Goal: Task Accomplishment & Management: Use online tool/utility

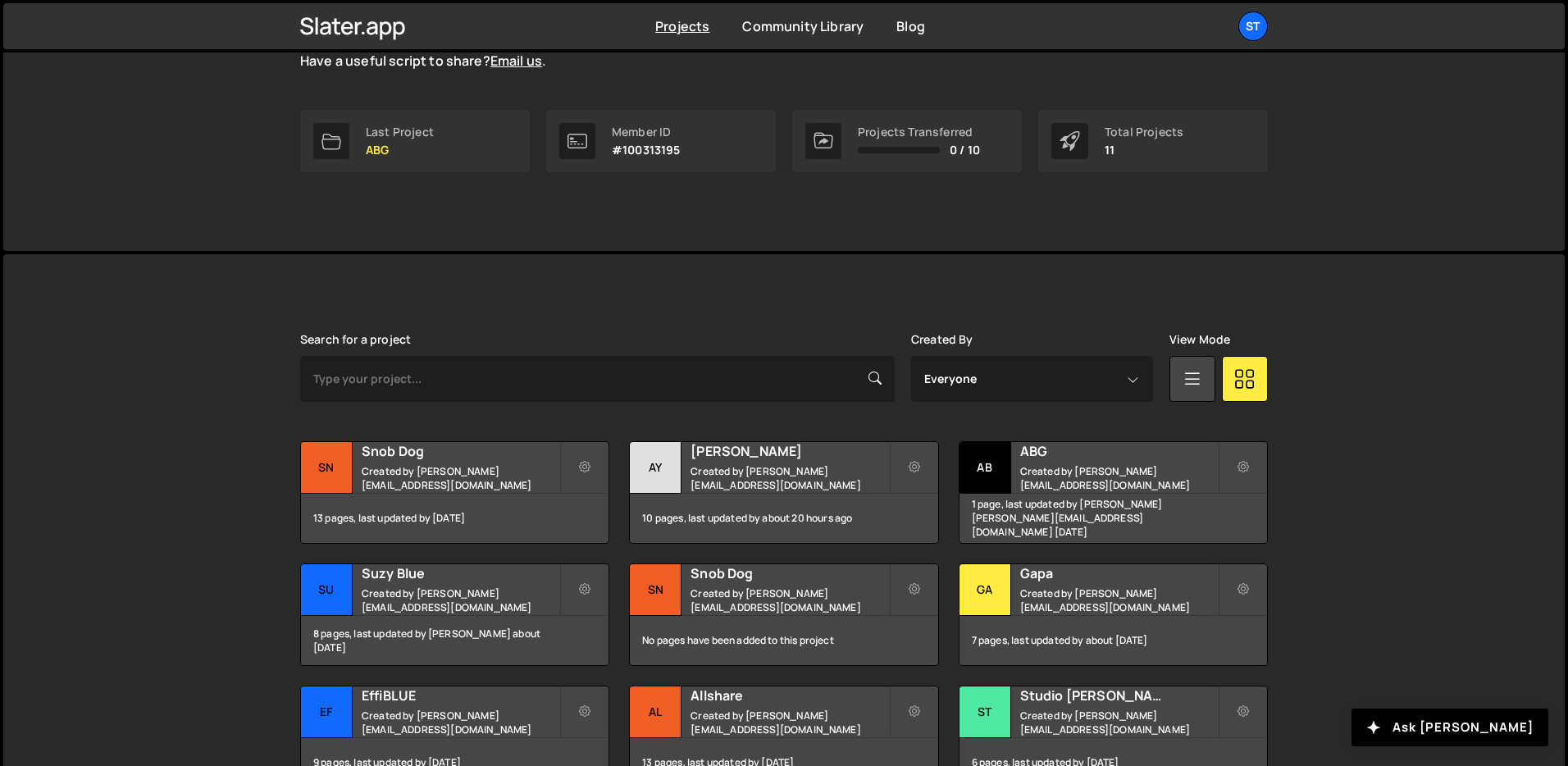
scroll to position [221, 0]
click at [425, 492] on div "13 pages, last updated by 8 days ago" at bounding box center [455, 517] width 308 height 49
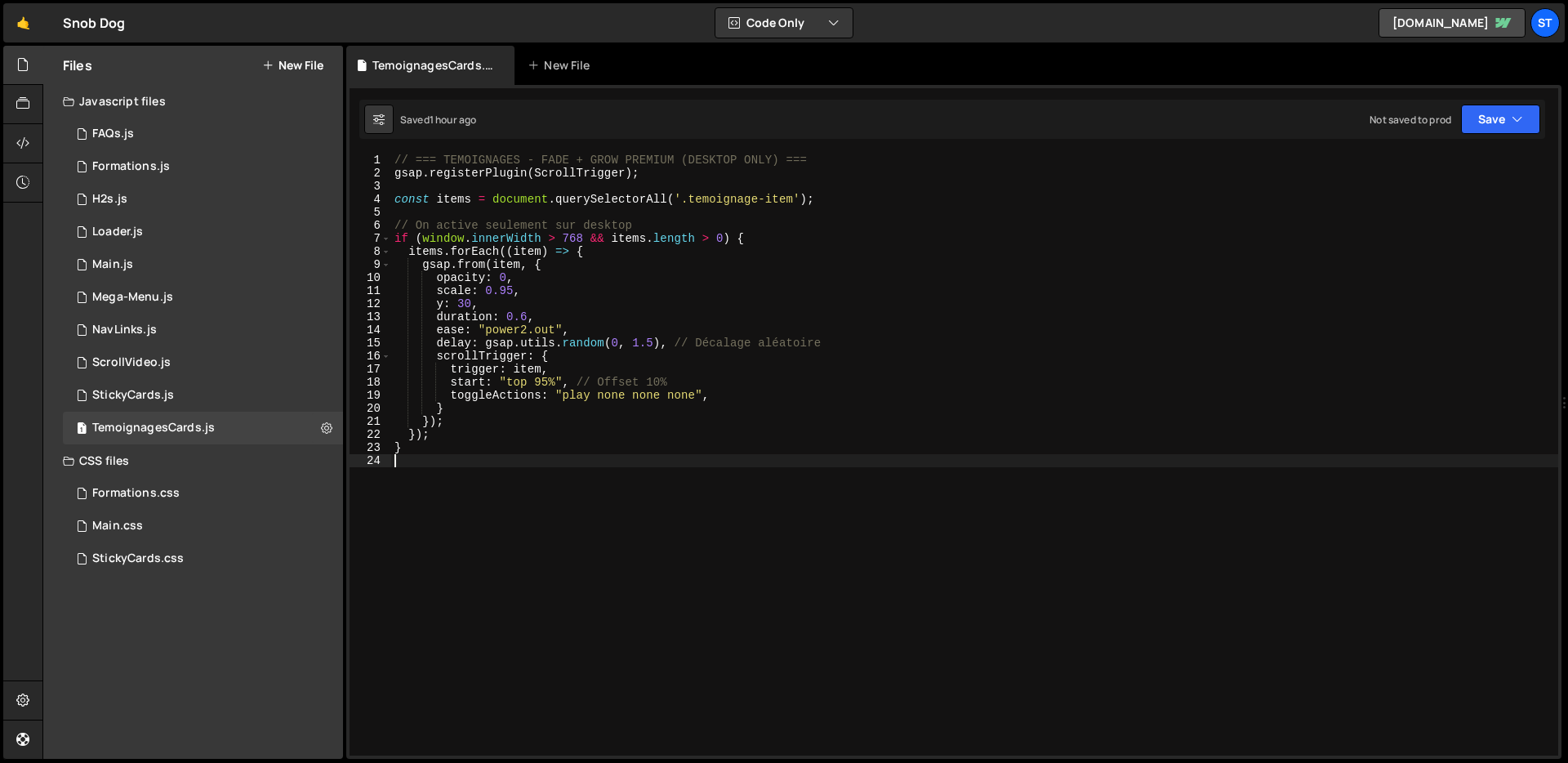
click at [684, 480] on div "// === TEMOIGNAGES - FADE + GROW PREMIUM (DESKTOP ONLY) === gsap . registerPlug…" at bounding box center [974, 467] width 1167 height 628
click at [154, 395] on div "StickyCards.js" at bounding box center [132, 395] width 81 height 14
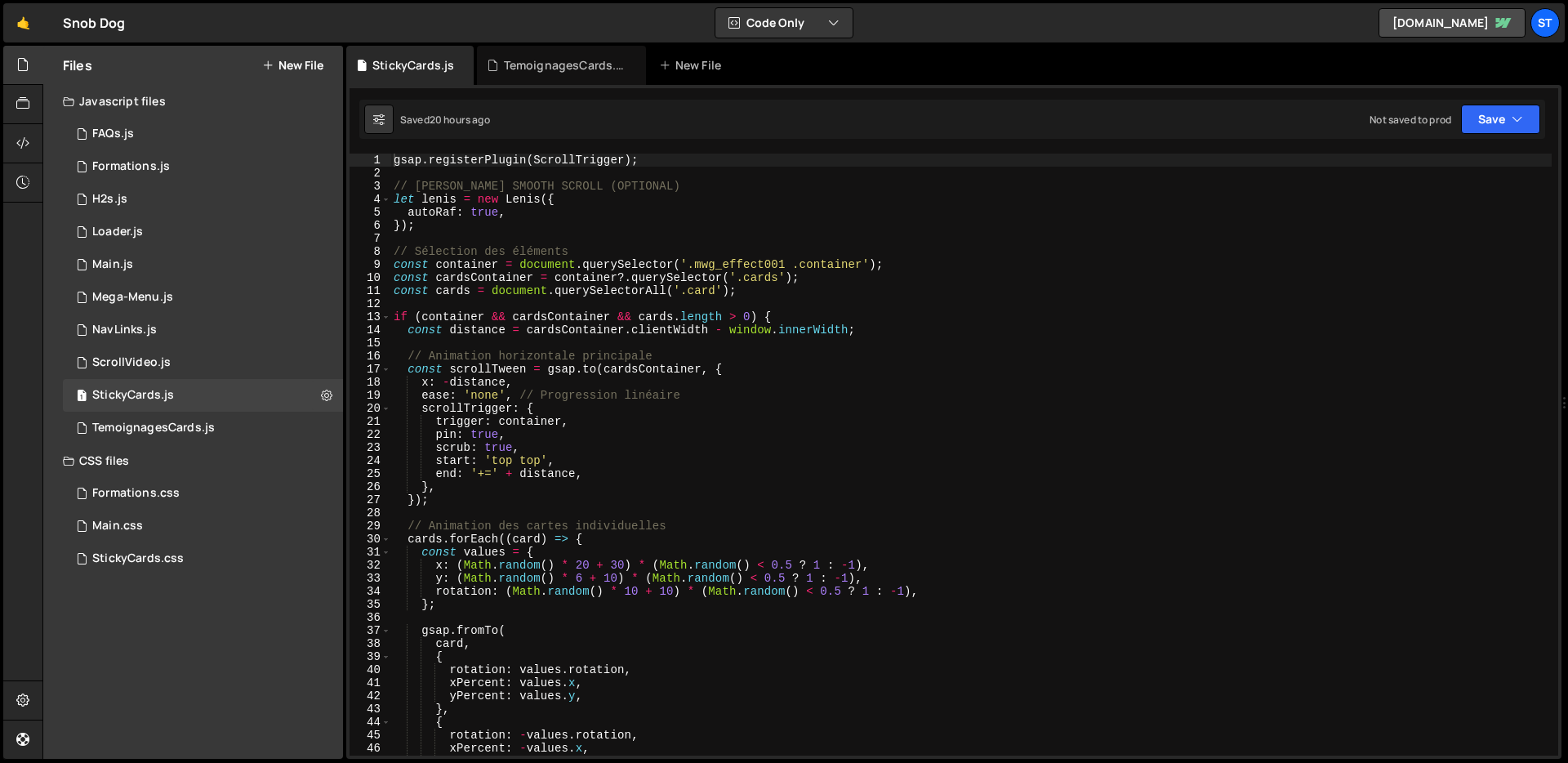
type textarea "trigger: container,"
click at [630, 415] on div "gsap . registerPlugin ( ScrollTrigger ) ; // [PERSON_NAME] SMOOTH SCROLL (OPTIO…" at bounding box center [971, 467] width 1161 height 628
click at [186, 304] on div "1 Mega-Menu.js 0" at bounding box center [203, 298] width 280 height 33
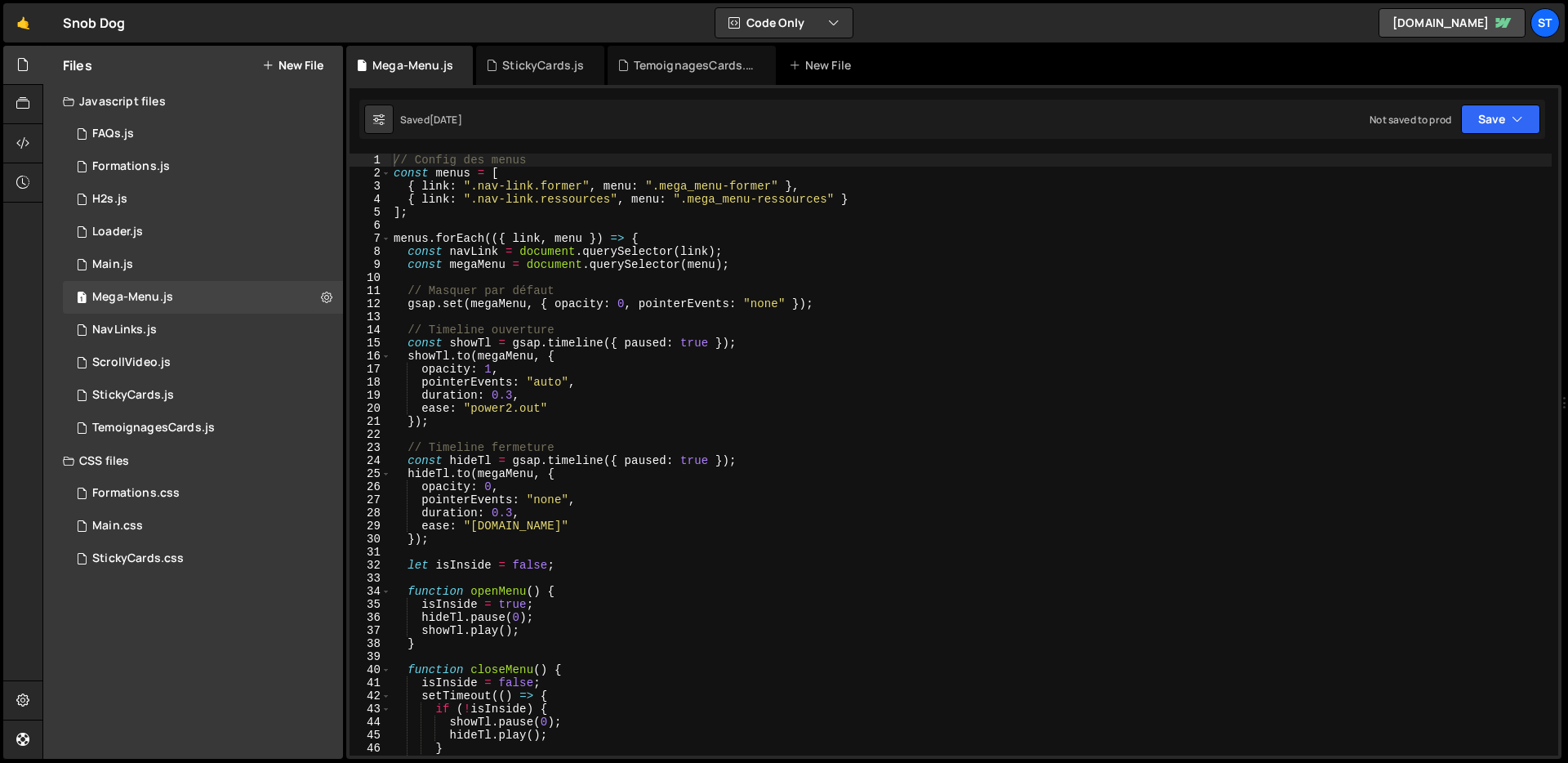
click at [787, 427] on div "// Config des menus const menus = [ { link : ".nav-link.former" , menu : ".mega…" at bounding box center [971, 467] width 1161 height 628
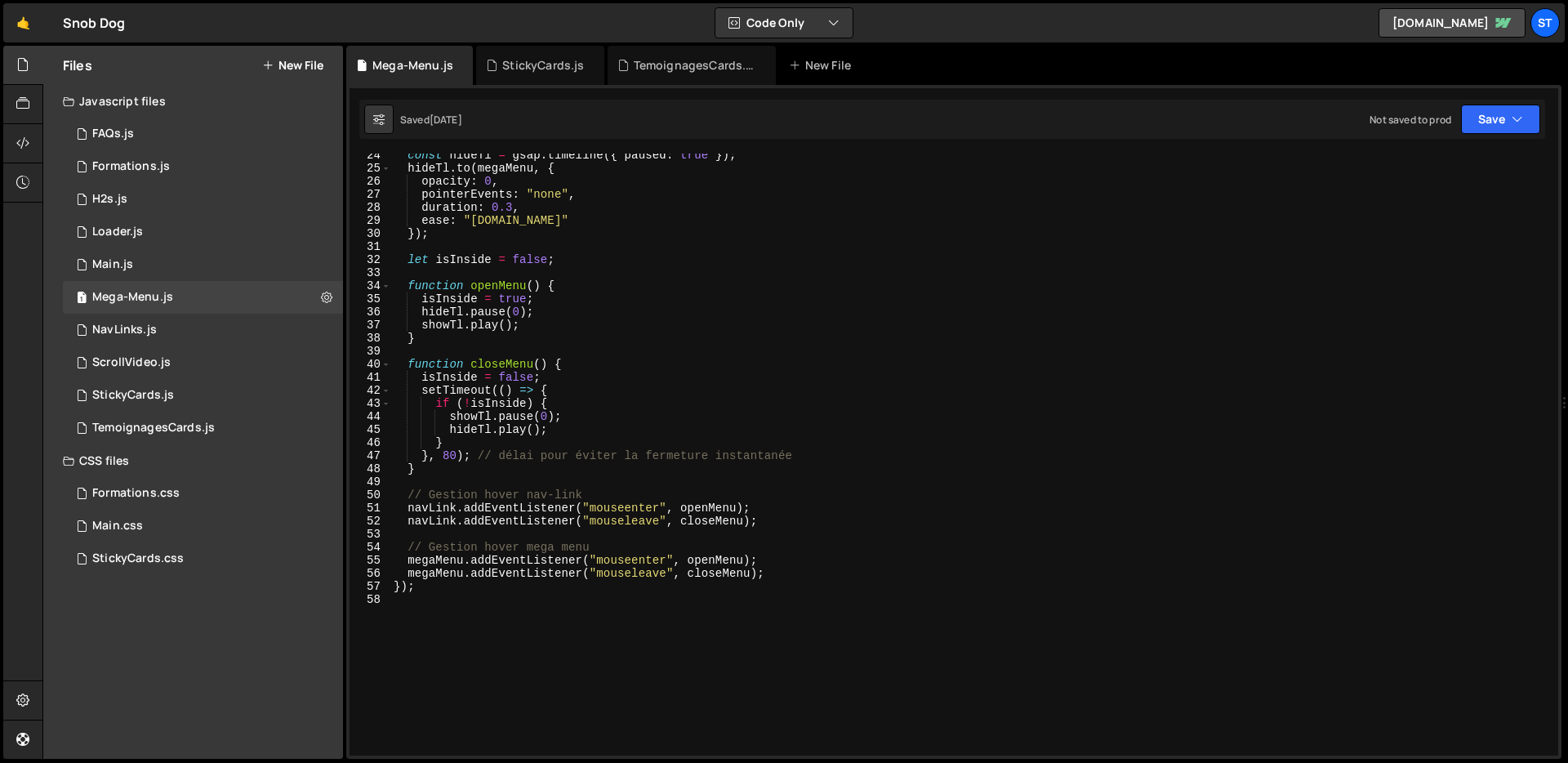
scroll to position [451, 0]
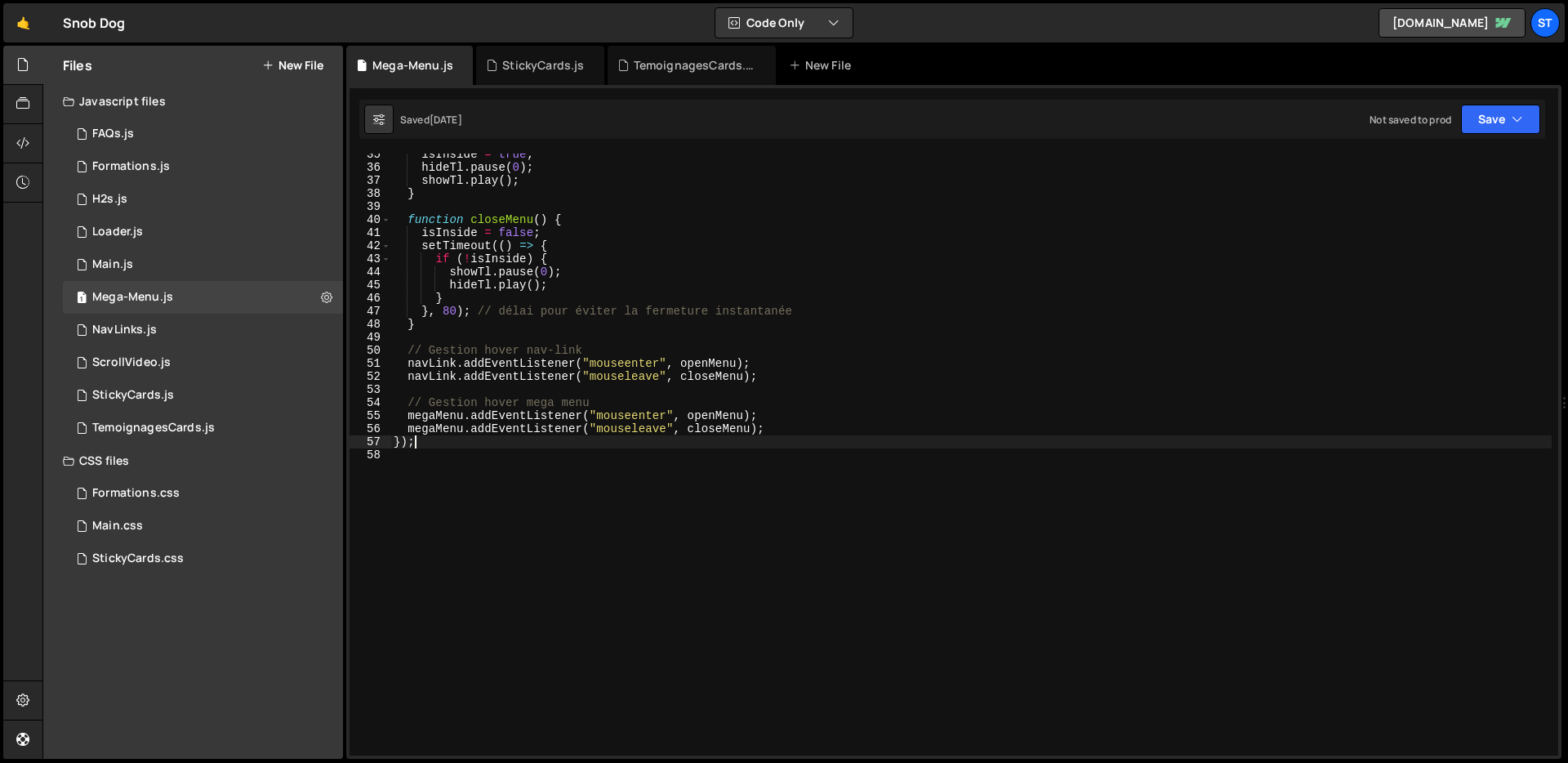
click at [828, 443] on div "isInside = true ; hideTl . pause ( 0 ) ; showTl . play ( ) ; } function closeMe…" at bounding box center [971, 462] width 1161 height 628
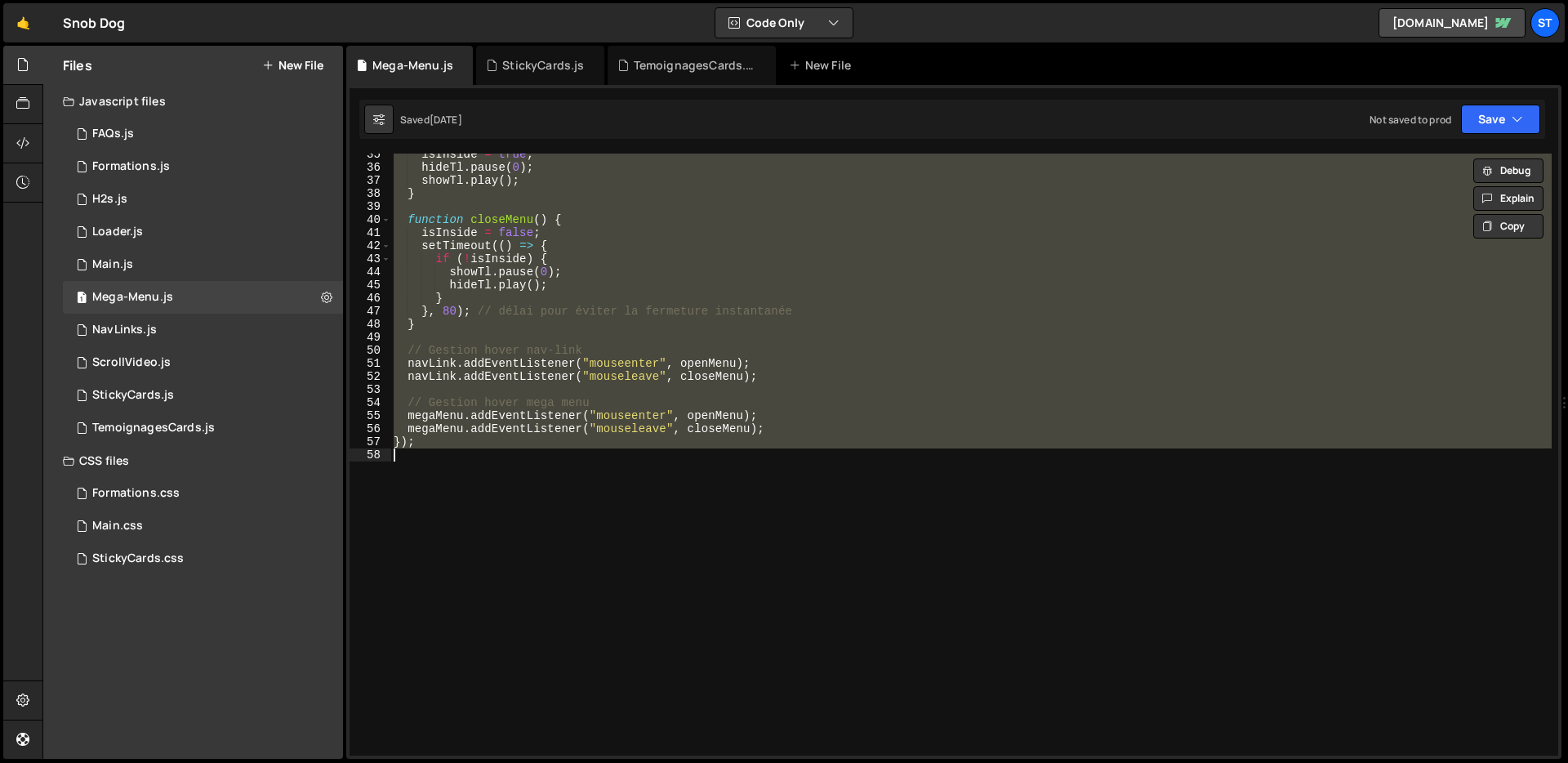
click at [710, 315] on div "isInside = true ; hideTl . pause ( 0 ) ; showTl . play ( ) ; } function closeMe…" at bounding box center [971, 455] width 1161 height 602
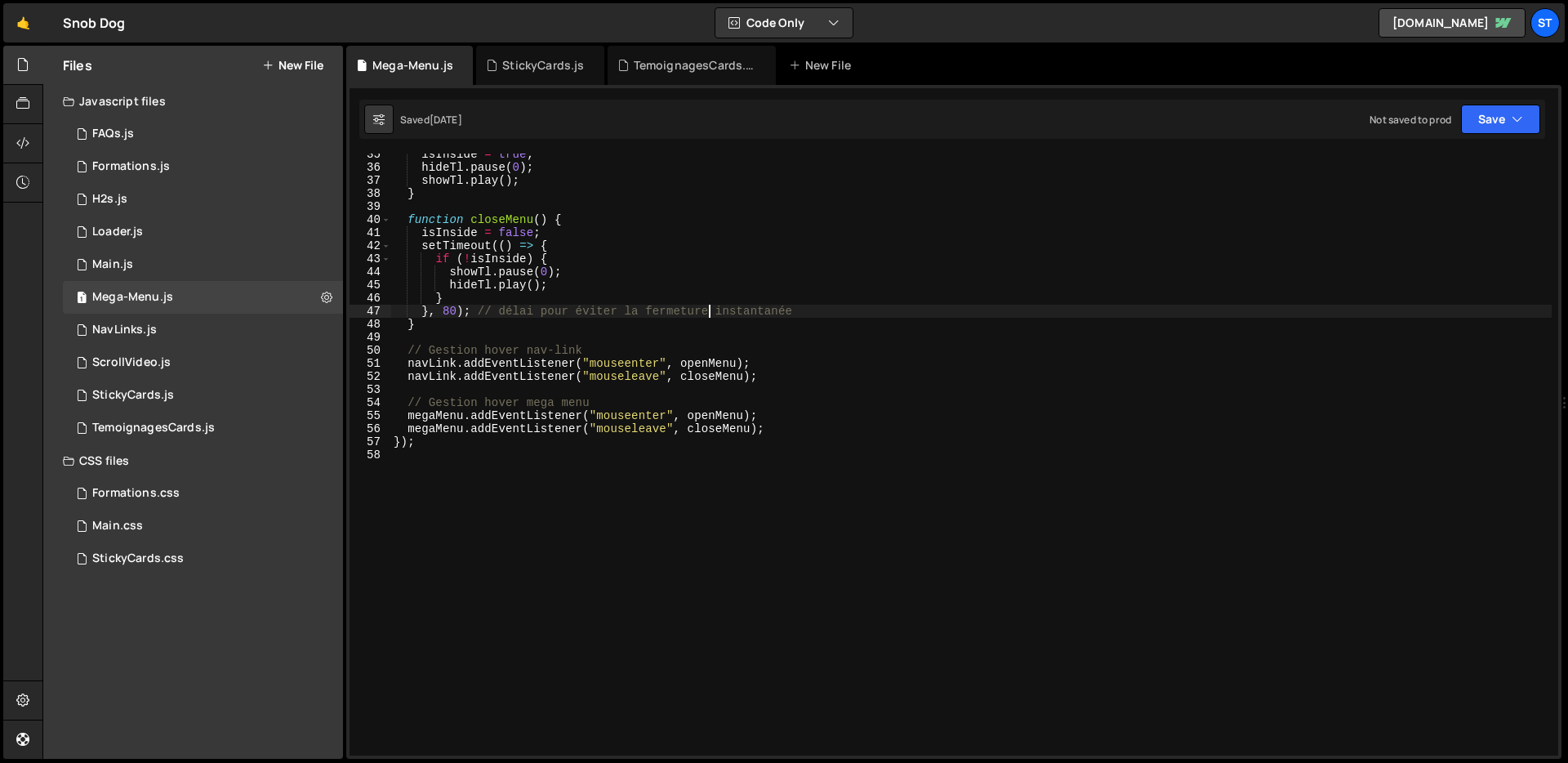
type textarea "});"
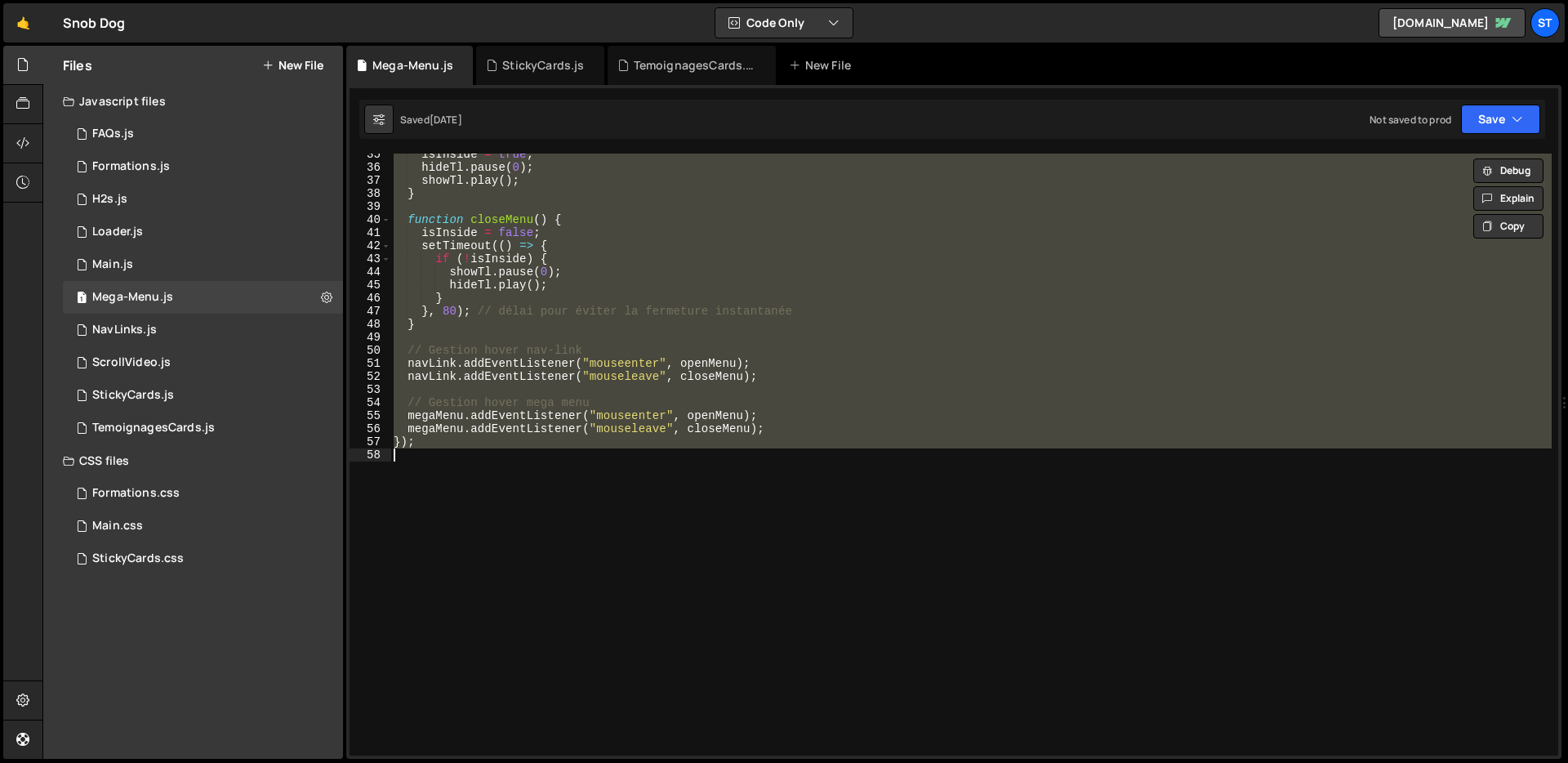
paste textarea
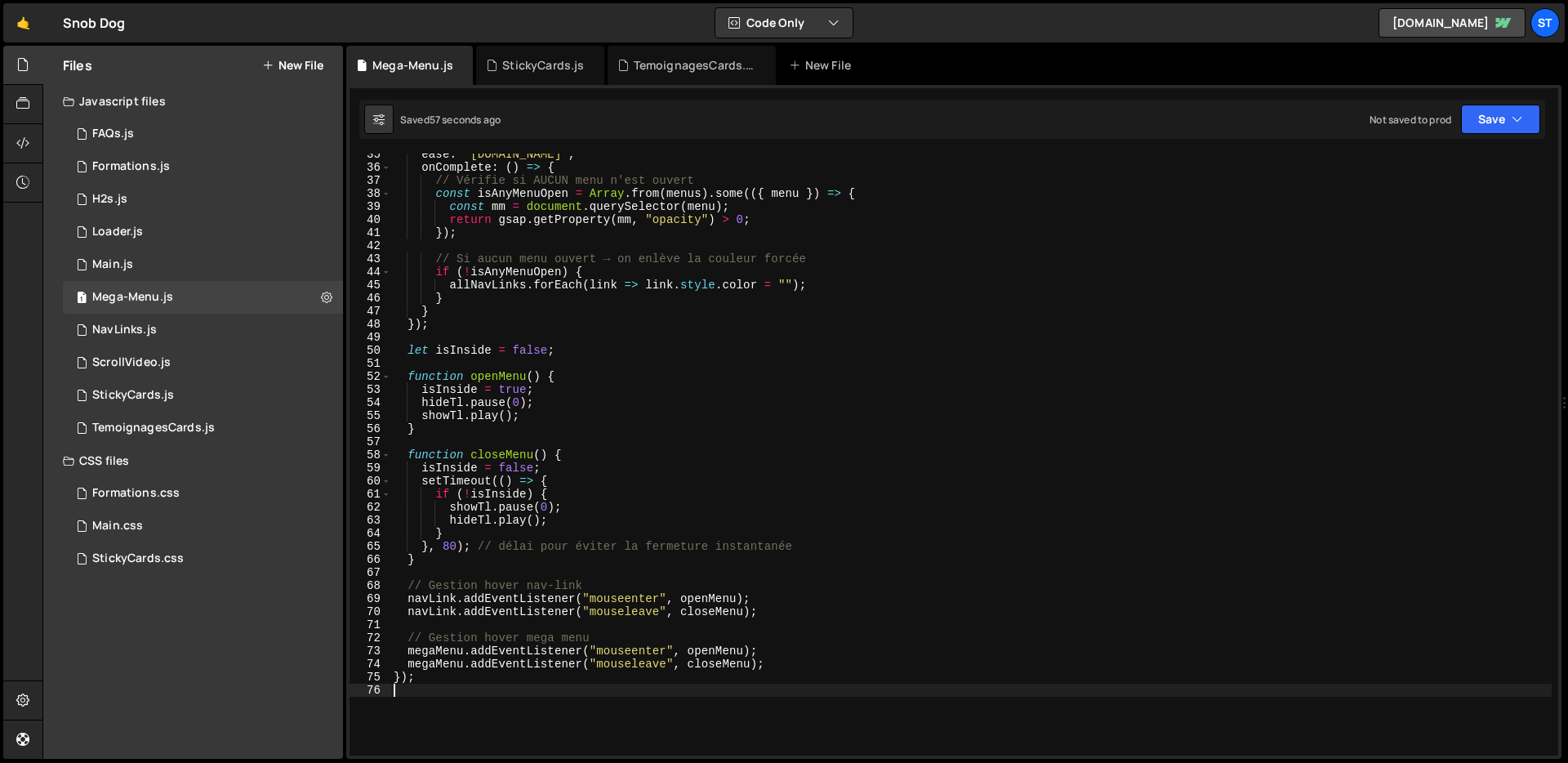
click at [623, 372] on div "ease : "[DOMAIN_NAME]" , onComplete : ( ) => { // Vérifie si AUCUN menu n'est o…" at bounding box center [971, 462] width 1161 height 628
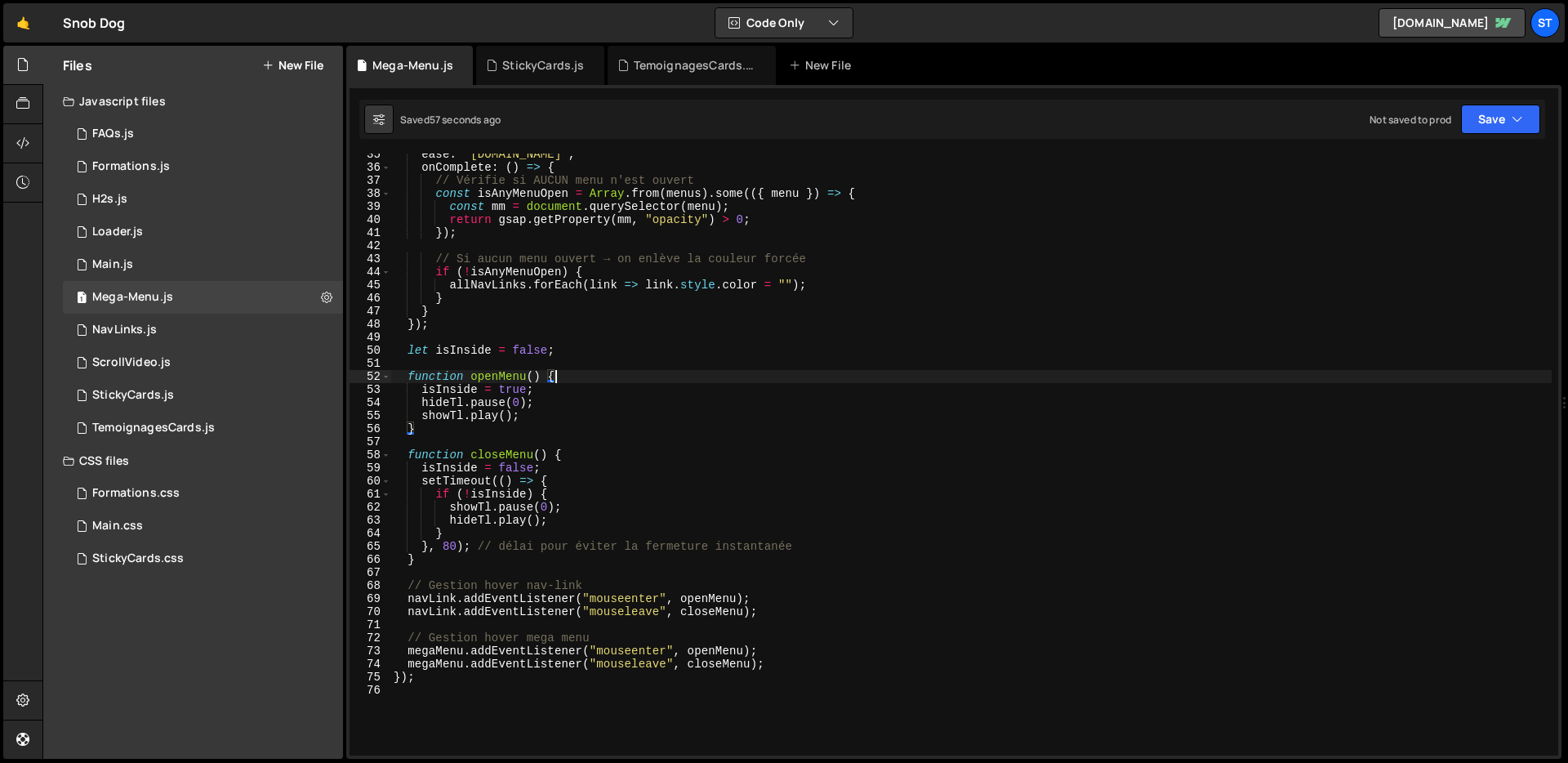
type textarea "});"
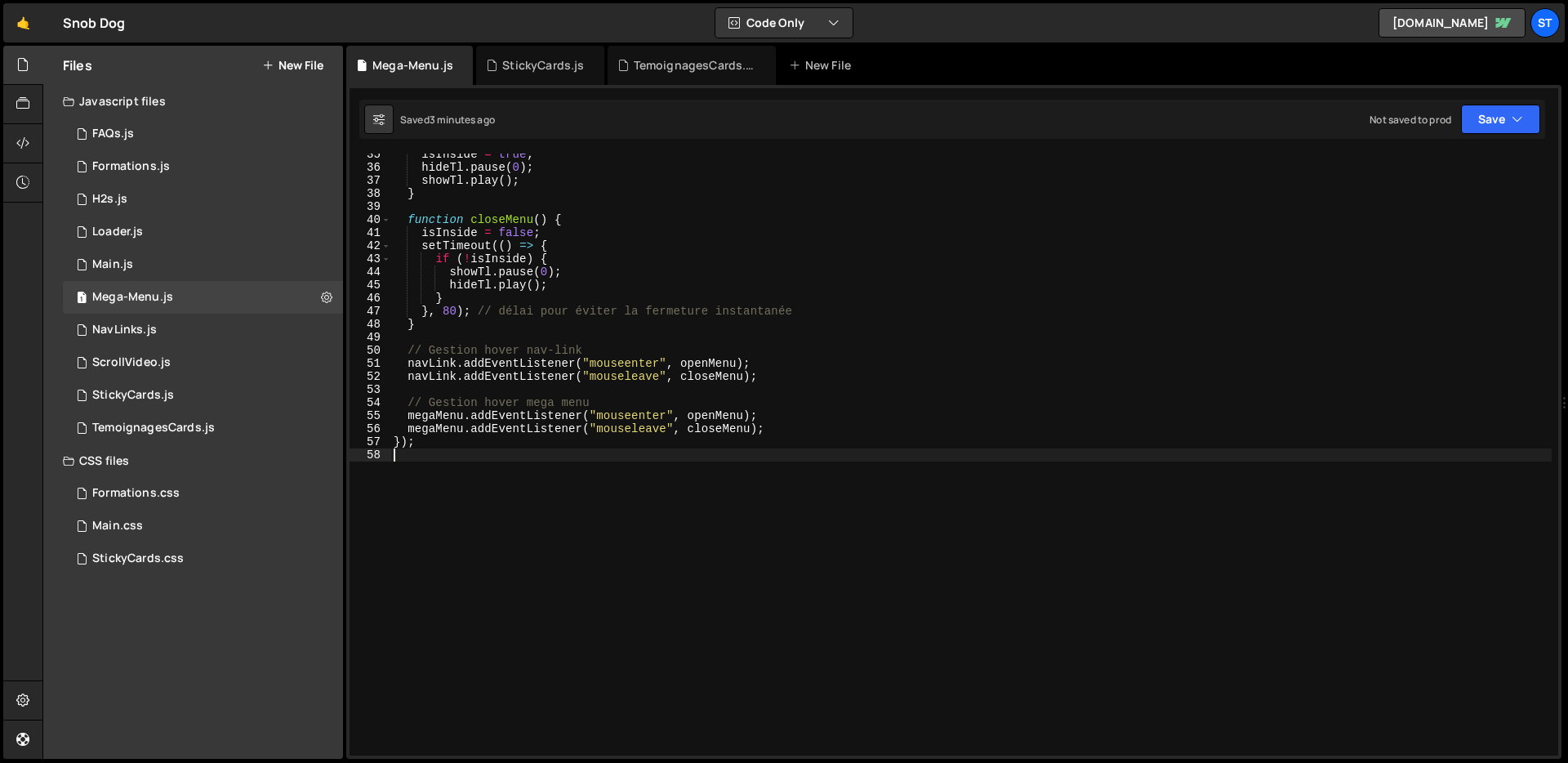
click at [616, 406] on div "isInside = true ; hideTl . pause ( 0 ) ; showTl . play ( ) ; } function closeMe…" at bounding box center [971, 462] width 1161 height 628
type textarea "});"
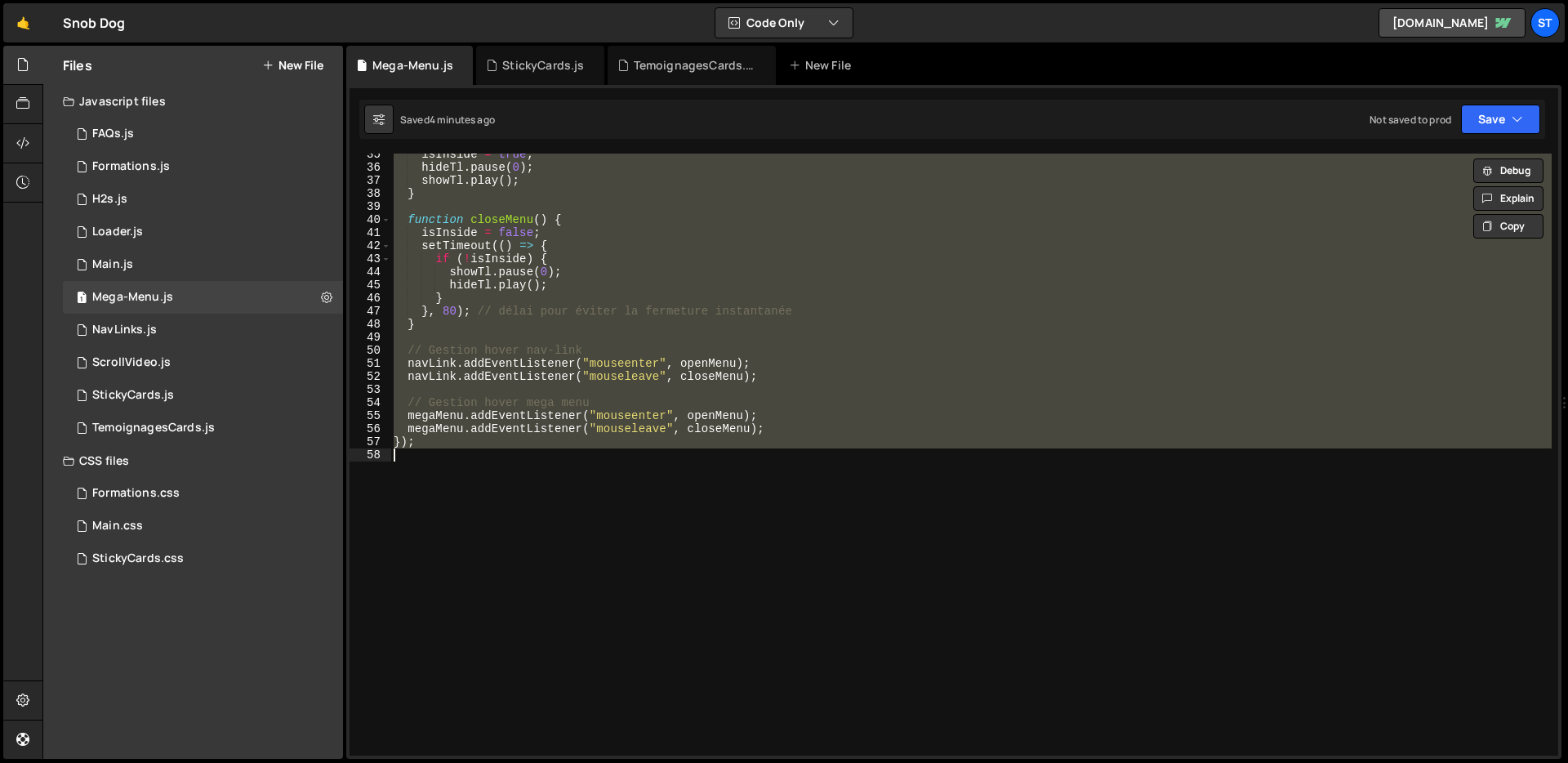
click at [801, 453] on div "isInside = true ; hideTl . pause ( 0 ) ; showTl . play ( ) ; } function closeMe…" at bounding box center [971, 455] width 1161 height 602
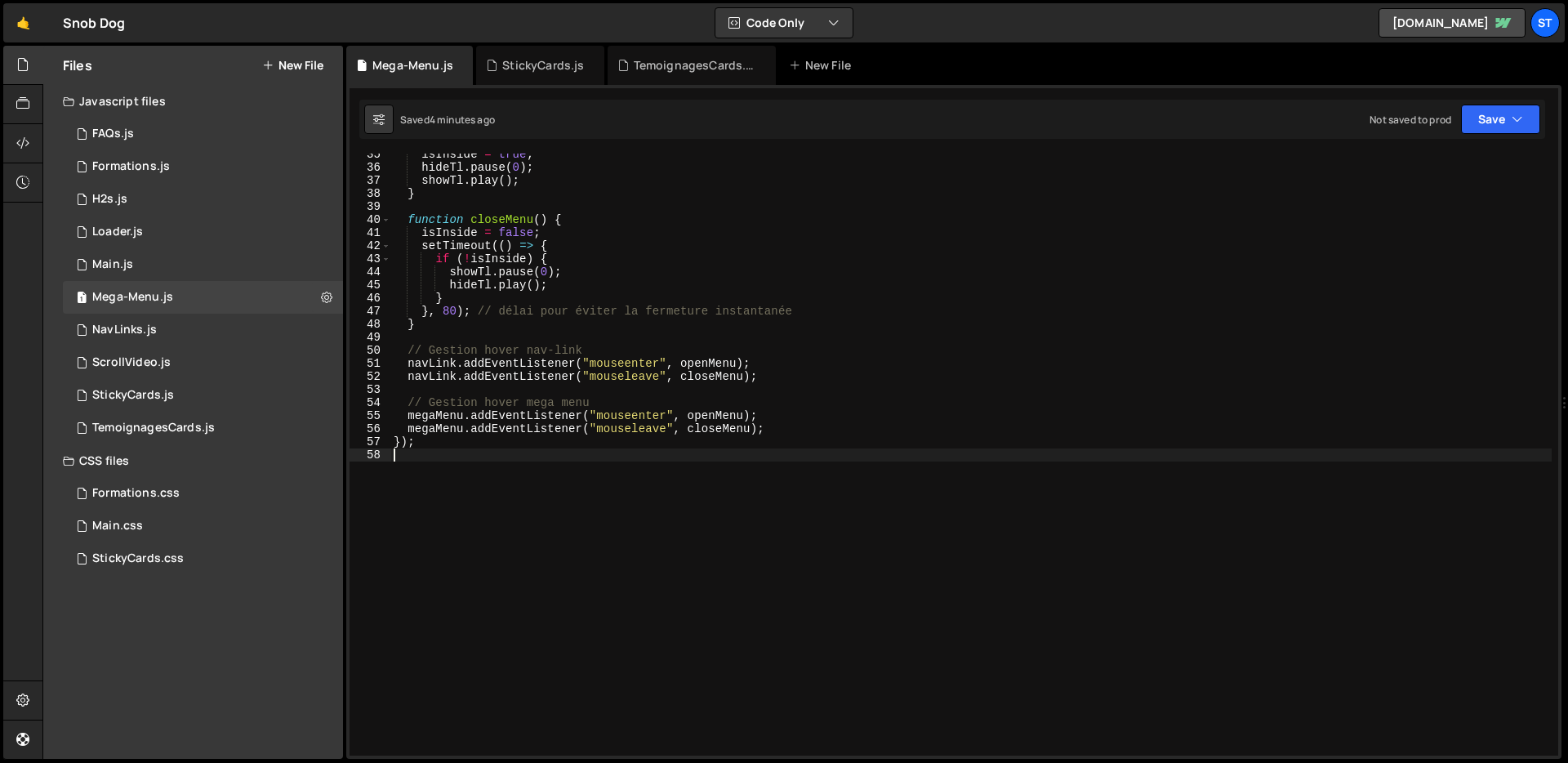
type textarea "});"
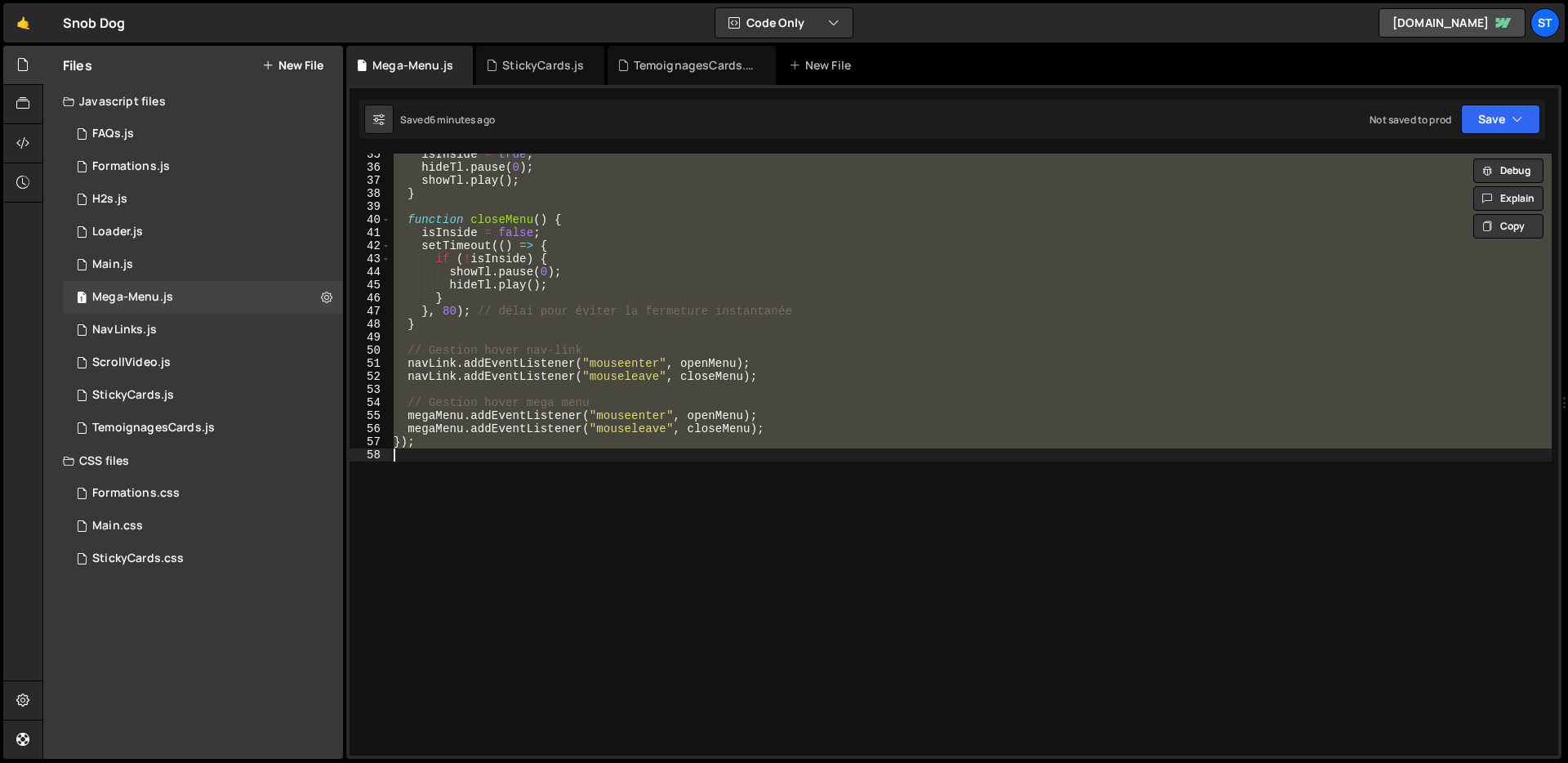
paste textarea
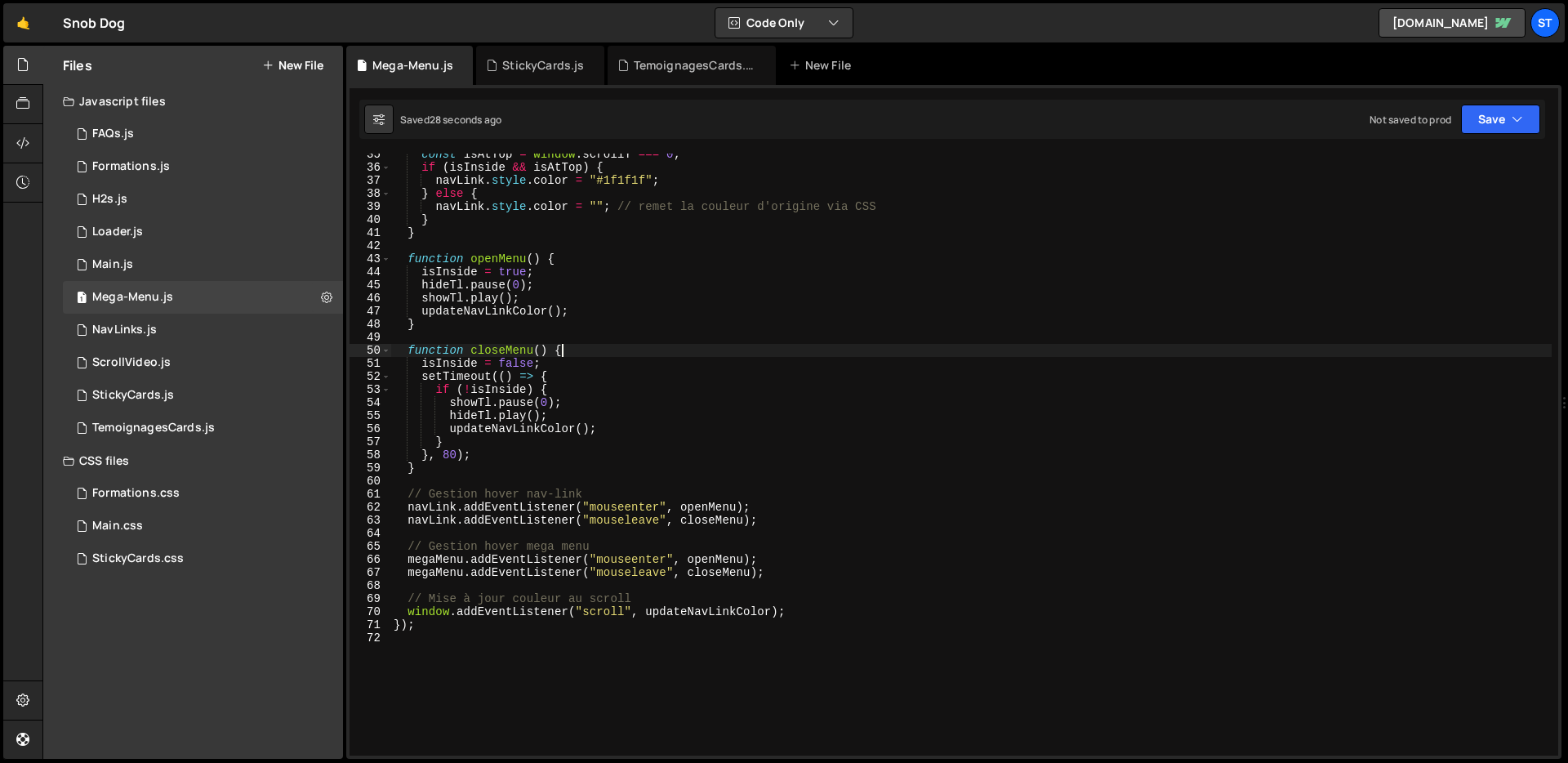
click at [774, 344] on div "const isAtTop = window . scrollY === 0 ; if ( isInside && isAtTop ) { navLink .…" at bounding box center [971, 462] width 1161 height 628
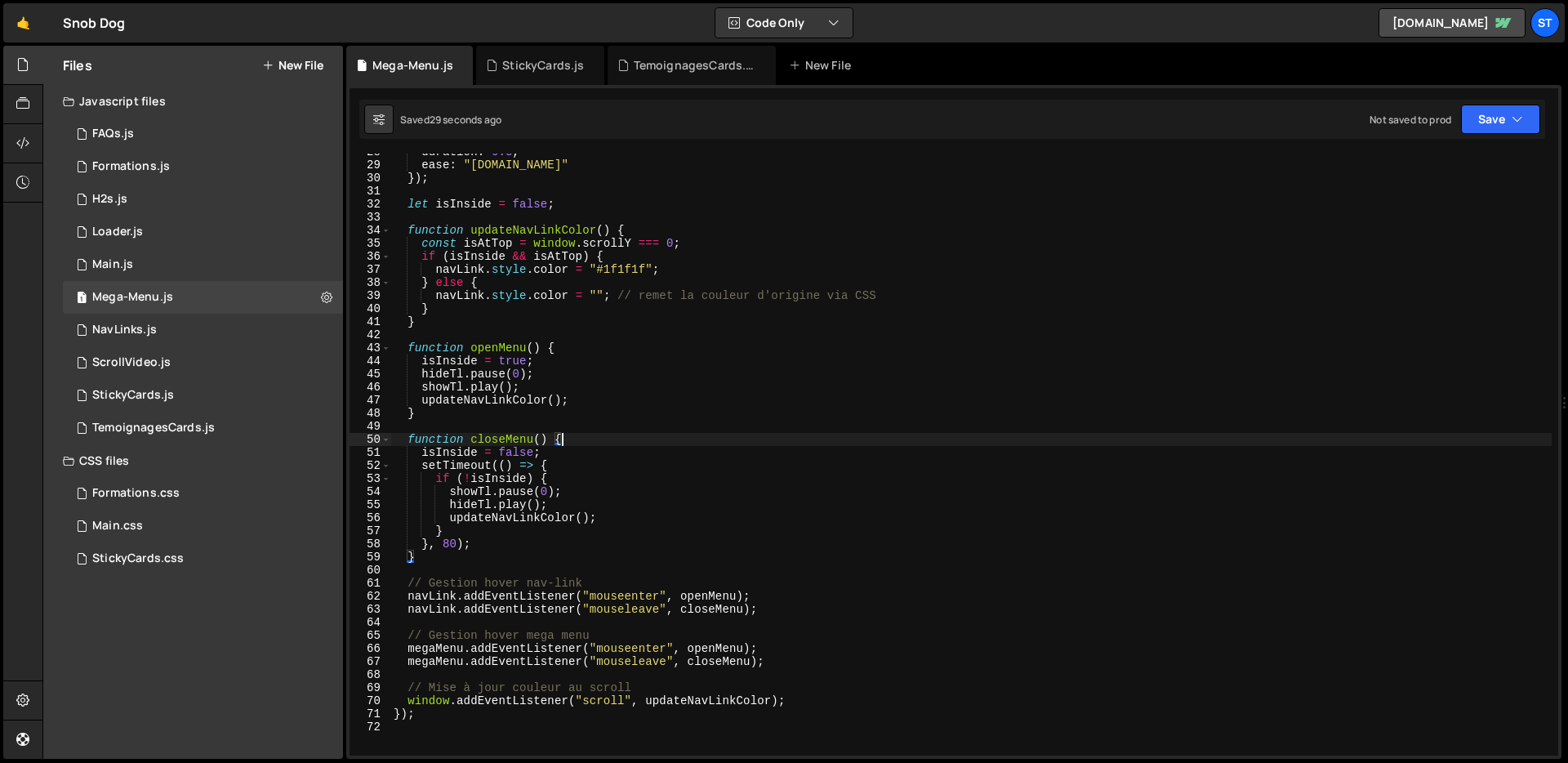
scroll to position [347, 0]
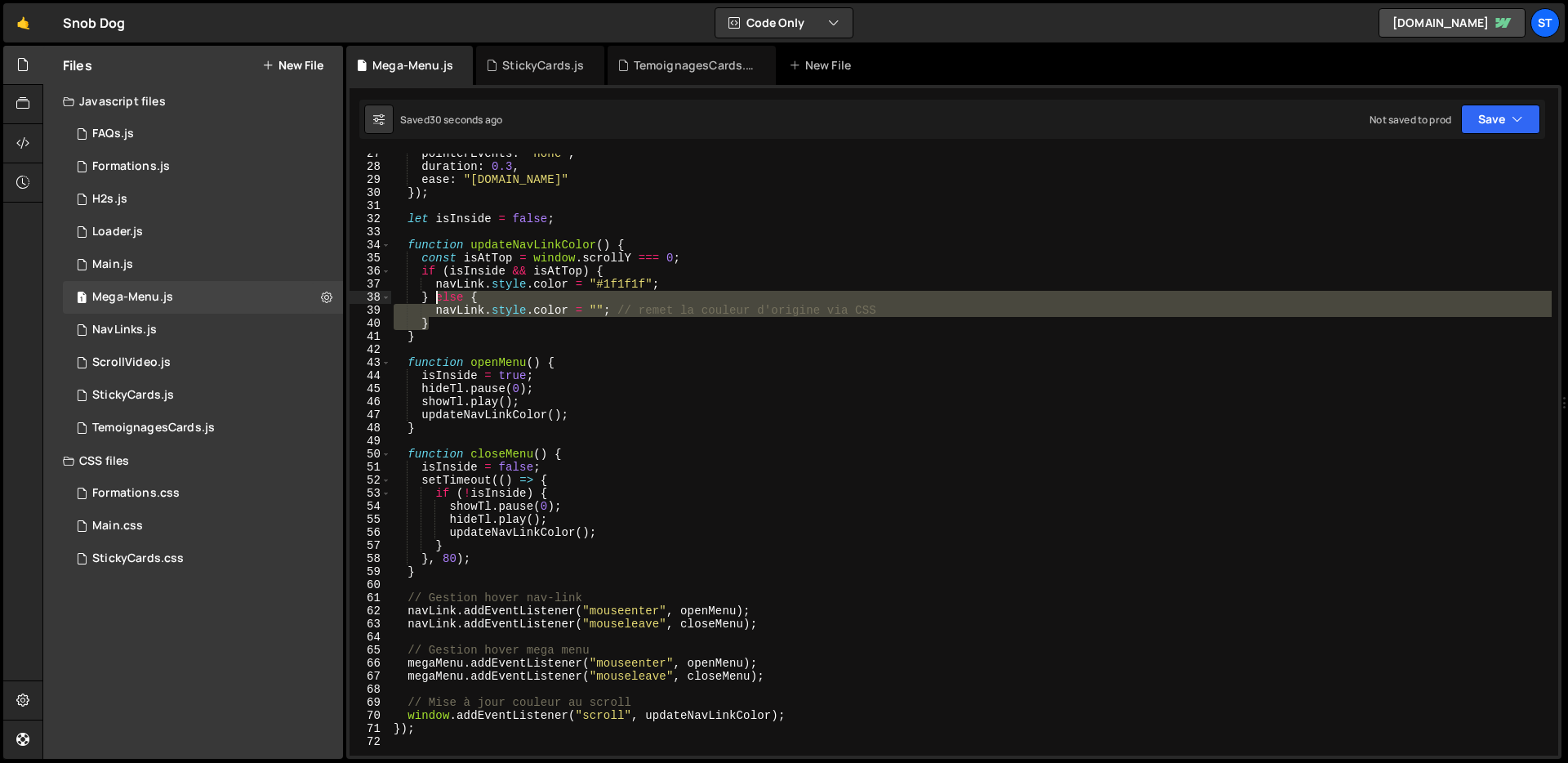
drag, startPoint x: 488, startPoint y: 326, endPoint x: 434, endPoint y: 302, distance: 59.1
click at [434, 302] on div "pointerEvents : "none" , duration : 0.3 , ease : "[DOMAIN_NAME]" }) ; let isIns…" at bounding box center [971, 461] width 1161 height 628
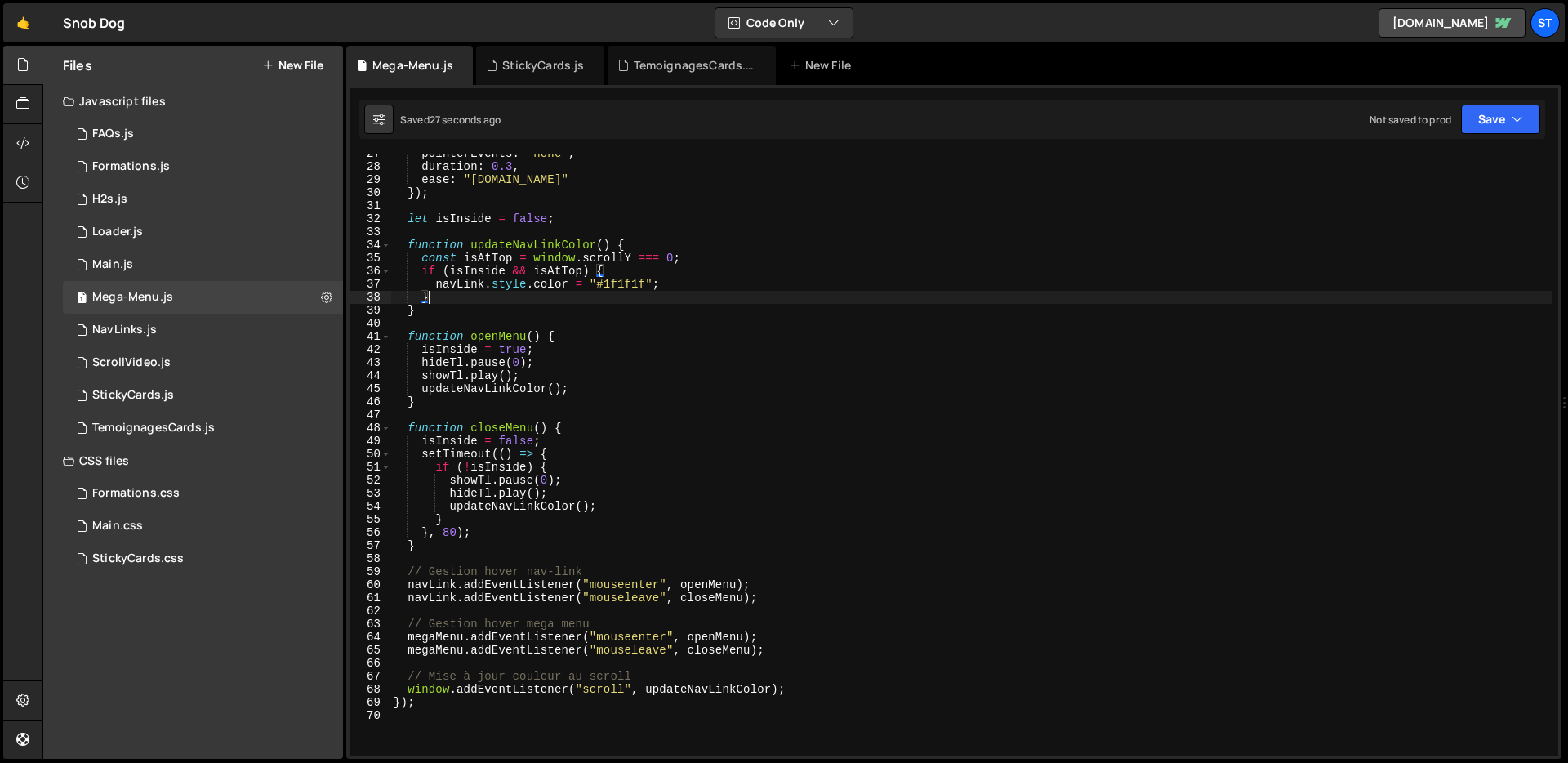
click at [762, 348] on div "pointerEvents : "none" , duration : 0.3 , ease : "[DOMAIN_NAME]" }) ; let isIns…" at bounding box center [971, 461] width 1161 height 628
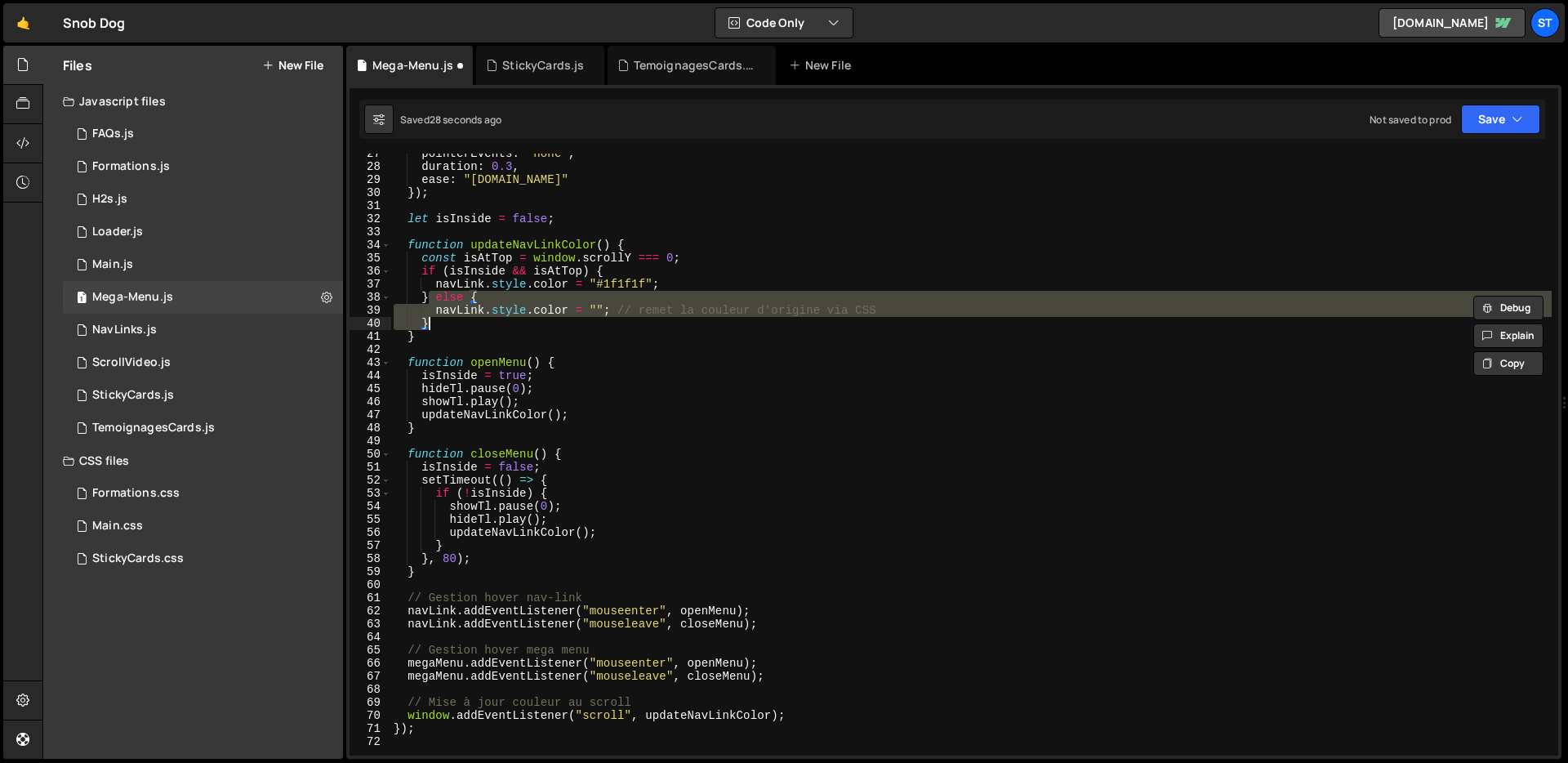
type textarea "});"
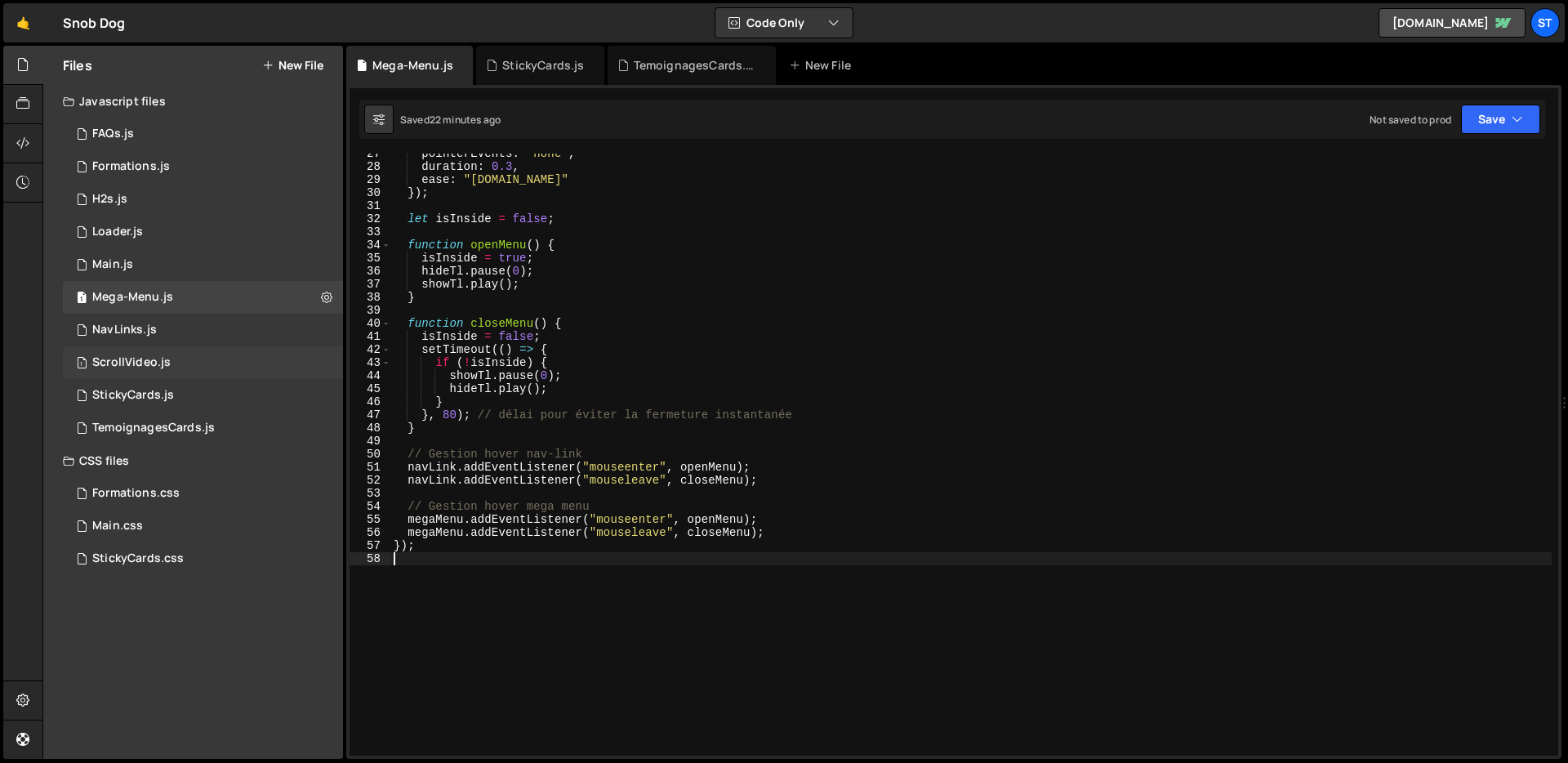
click at [167, 371] on div "1 ScrollVideo.js 0" at bounding box center [203, 363] width 280 height 33
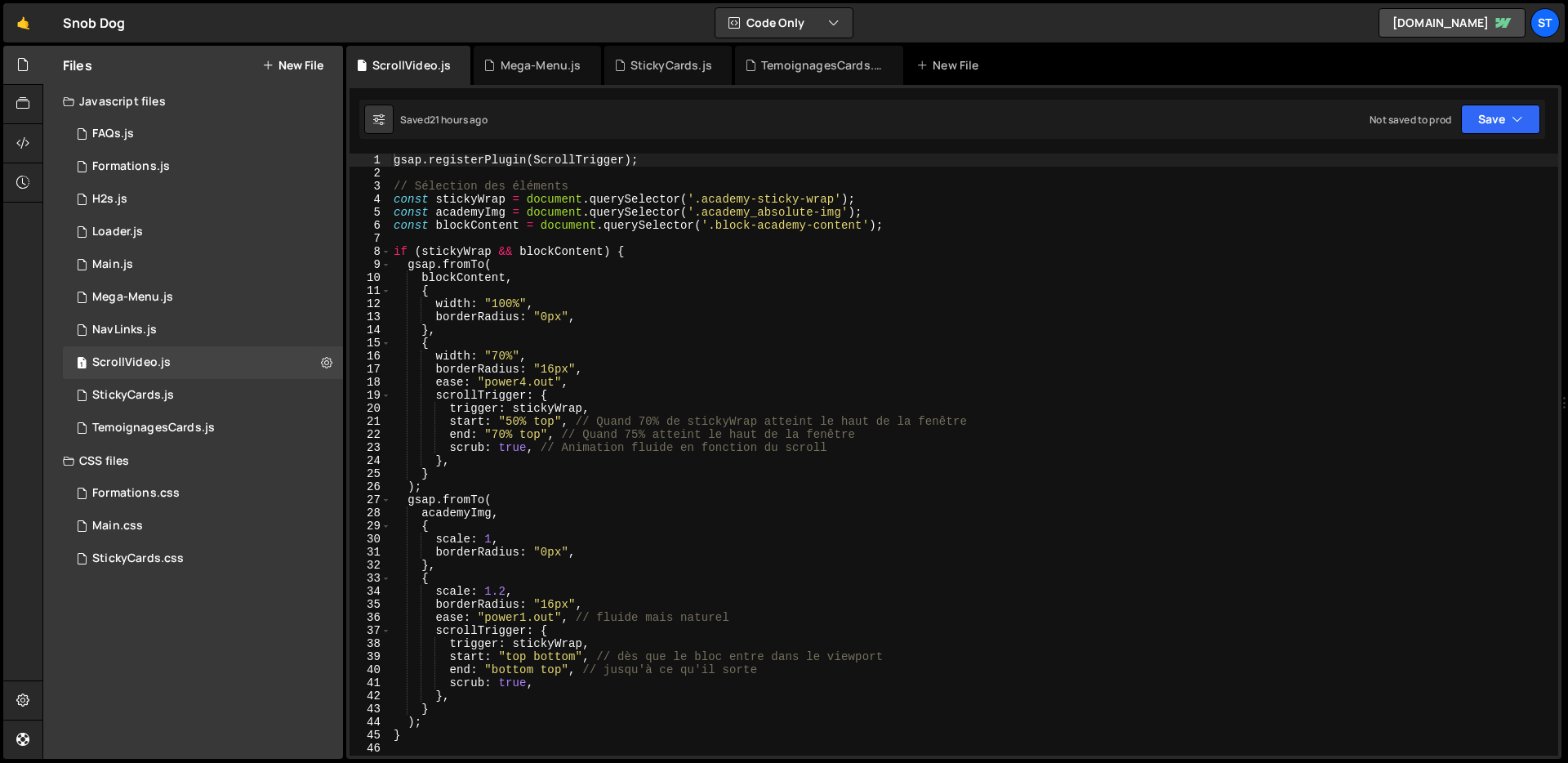
click at [686, 348] on div "gsap . registerPlugin ( ScrollTrigger ) ; // Sélection des éléments const stick…" at bounding box center [974, 467] width 1168 height 628
click at [462, 211] on div "gsap . registerPlugin ( ScrollTrigger ) ; // Sélection des éléments const stick…" at bounding box center [974, 467] width 1168 height 628
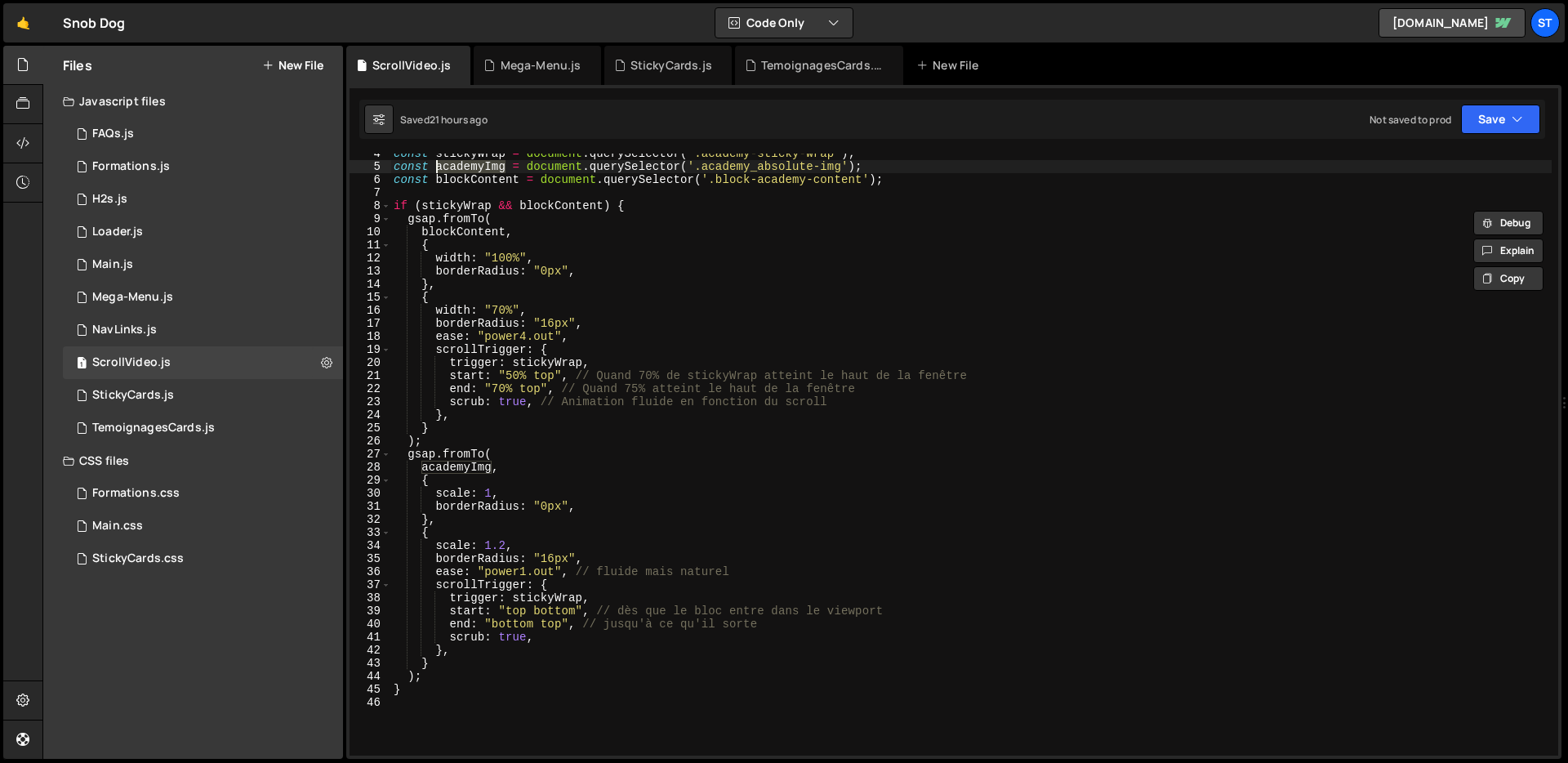
scroll to position [27, 0]
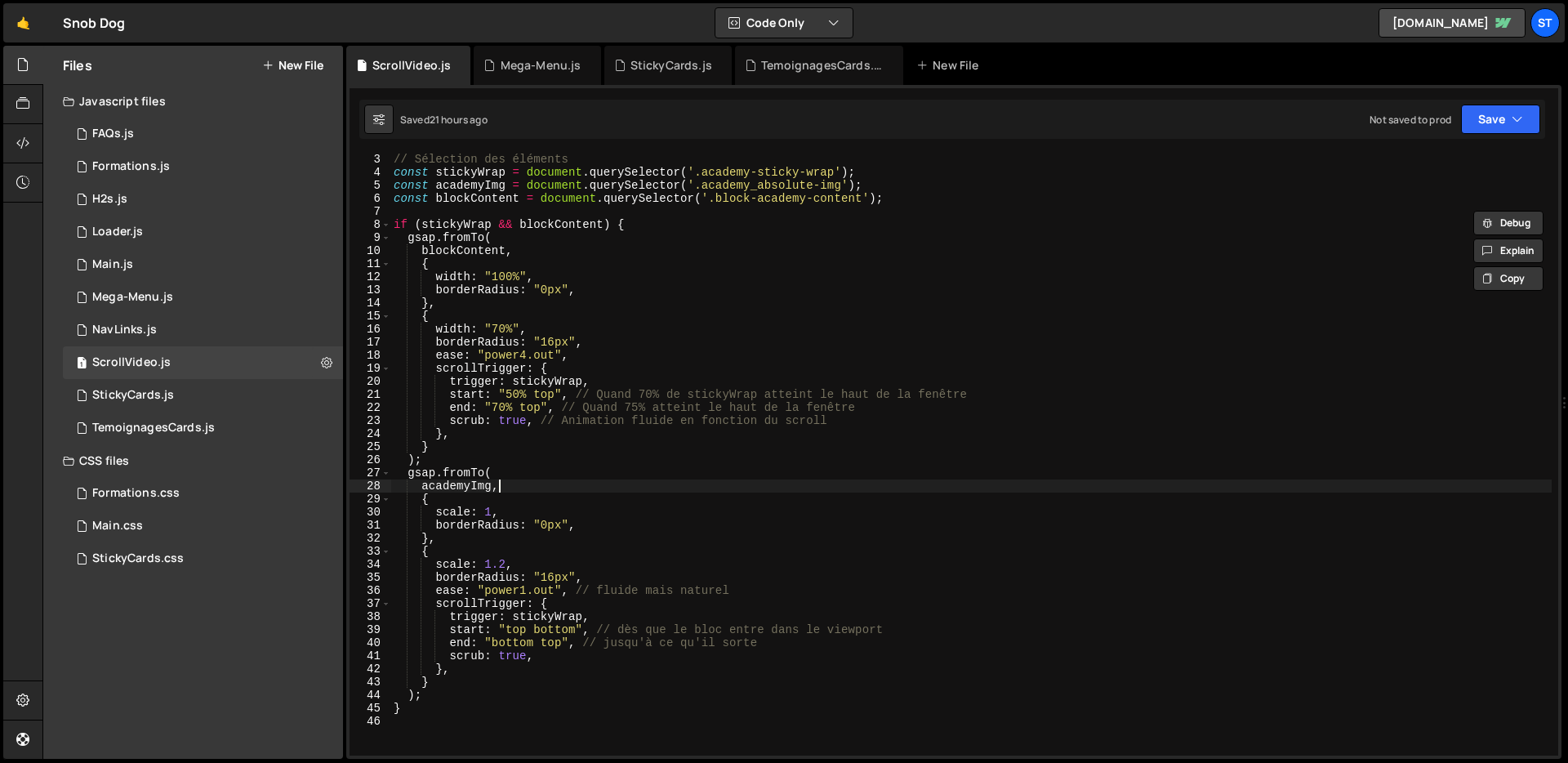
click at [624, 481] on div "// Sélection des éléments const stickyWrap = document . querySelector ( '.acade…" at bounding box center [971, 466] width 1161 height 628
click at [780, 452] on div "// Sélection des éléments const stickyWrap = document . querySelector ( '.acade…" at bounding box center [971, 466] width 1161 height 628
click at [517, 331] on div "// Sélection des éléments const stickyWrap = document . querySelector ( '.acade…" at bounding box center [971, 466] width 1161 height 628
click at [556, 225] on div "// Sélection des éléments const stickyWrap = document . querySelector ( '.acade…" at bounding box center [971, 466] width 1161 height 628
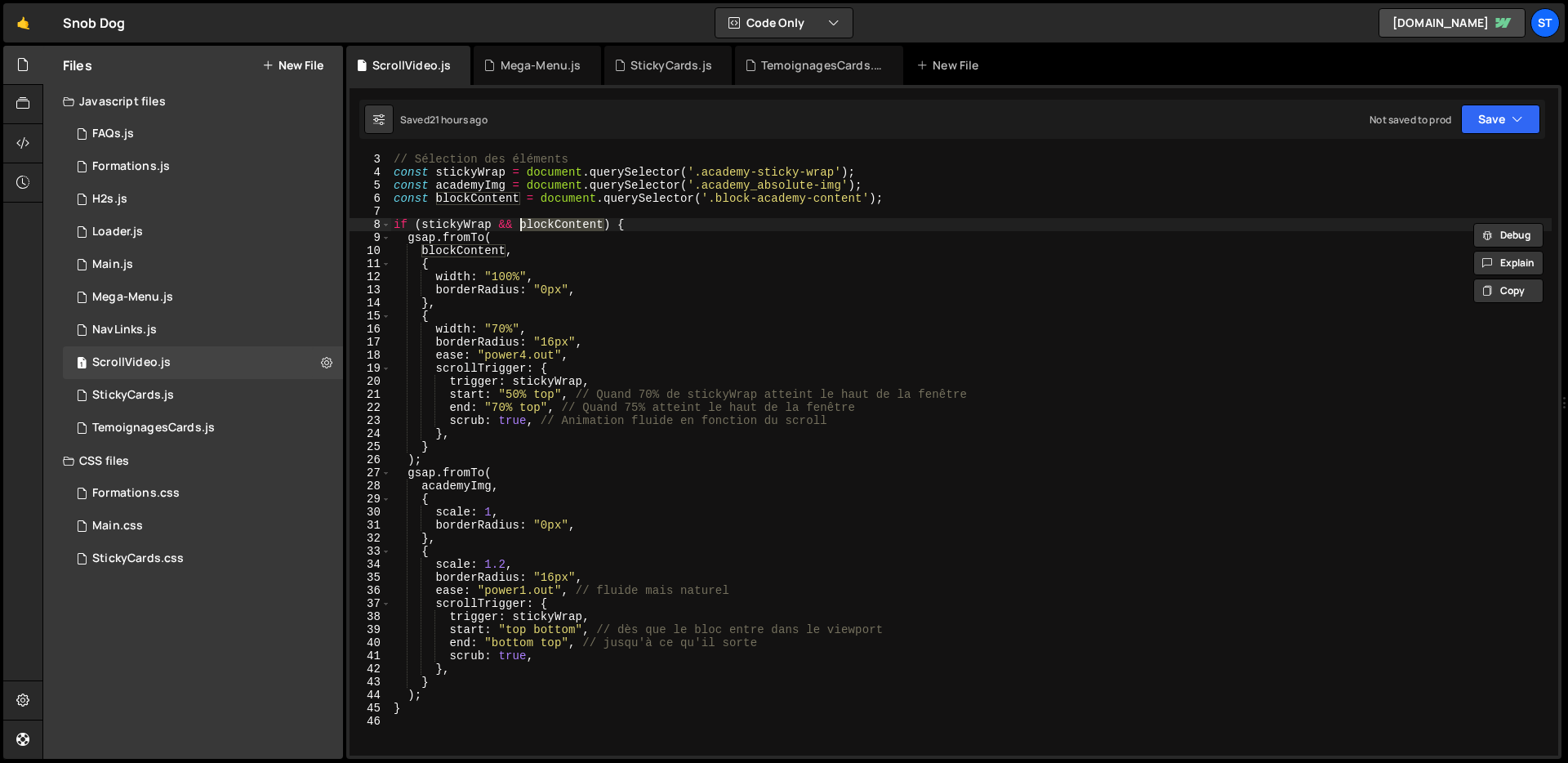
click at [617, 285] on div "// Sélection des éléments const stickyWrap = document . querySelector ( '.acade…" at bounding box center [971, 466] width 1161 height 628
type textarea "}"
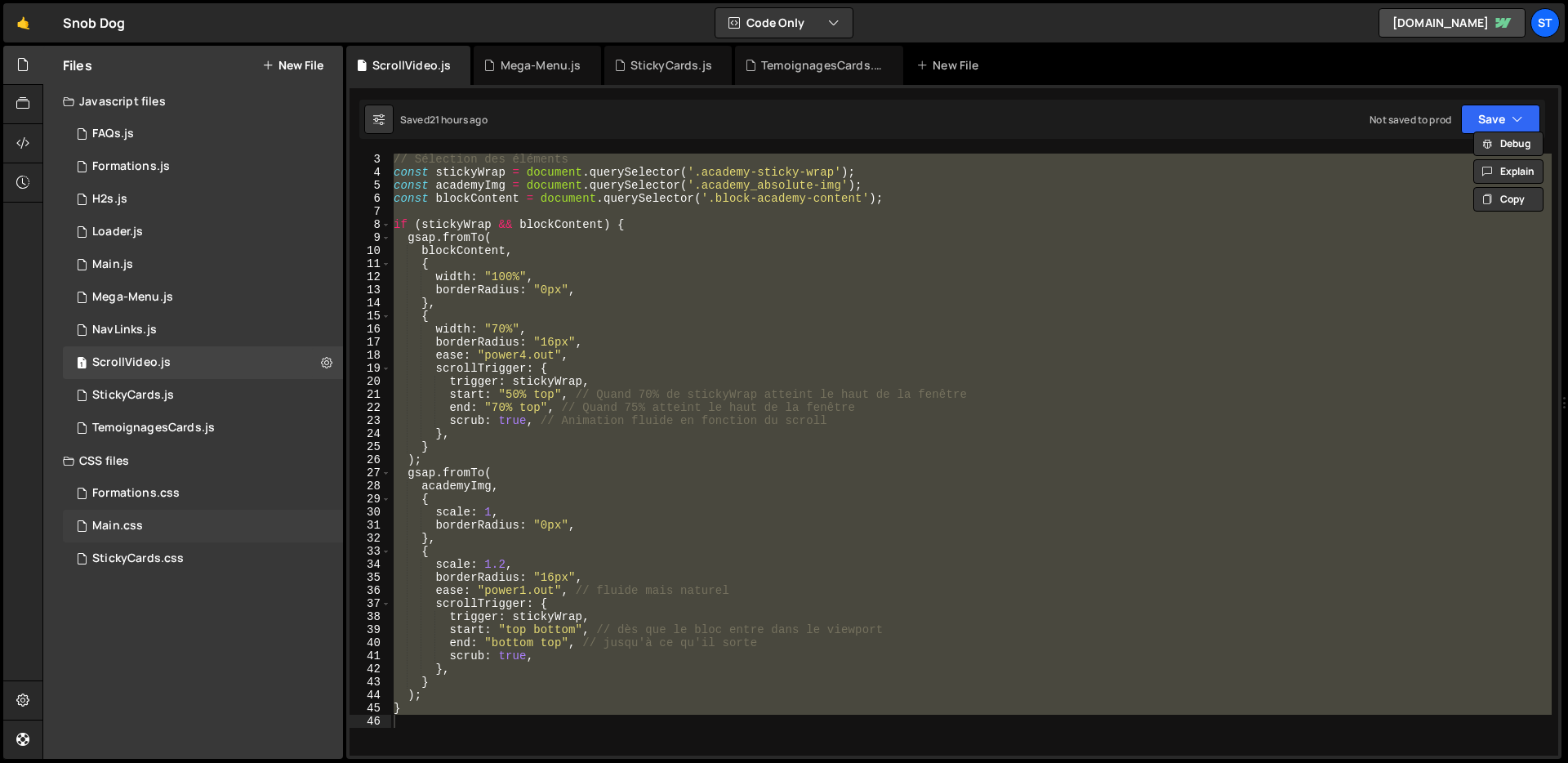
click at [196, 516] on div "Main.css 0" at bounding box center [203, 526] width 280 height 33
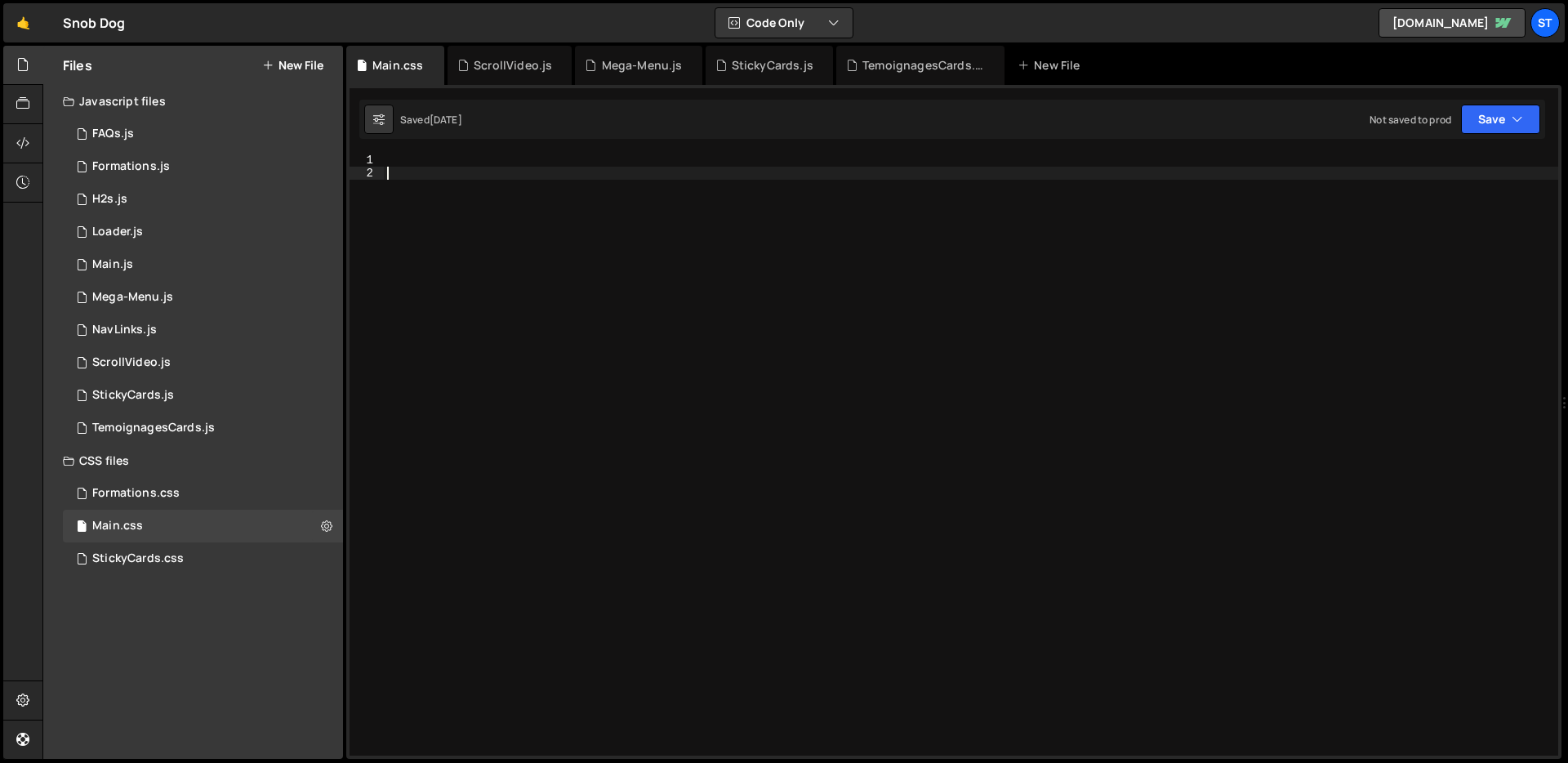
click at [794, 289] on div at bounding box center [971, 467] width 1174 height 628
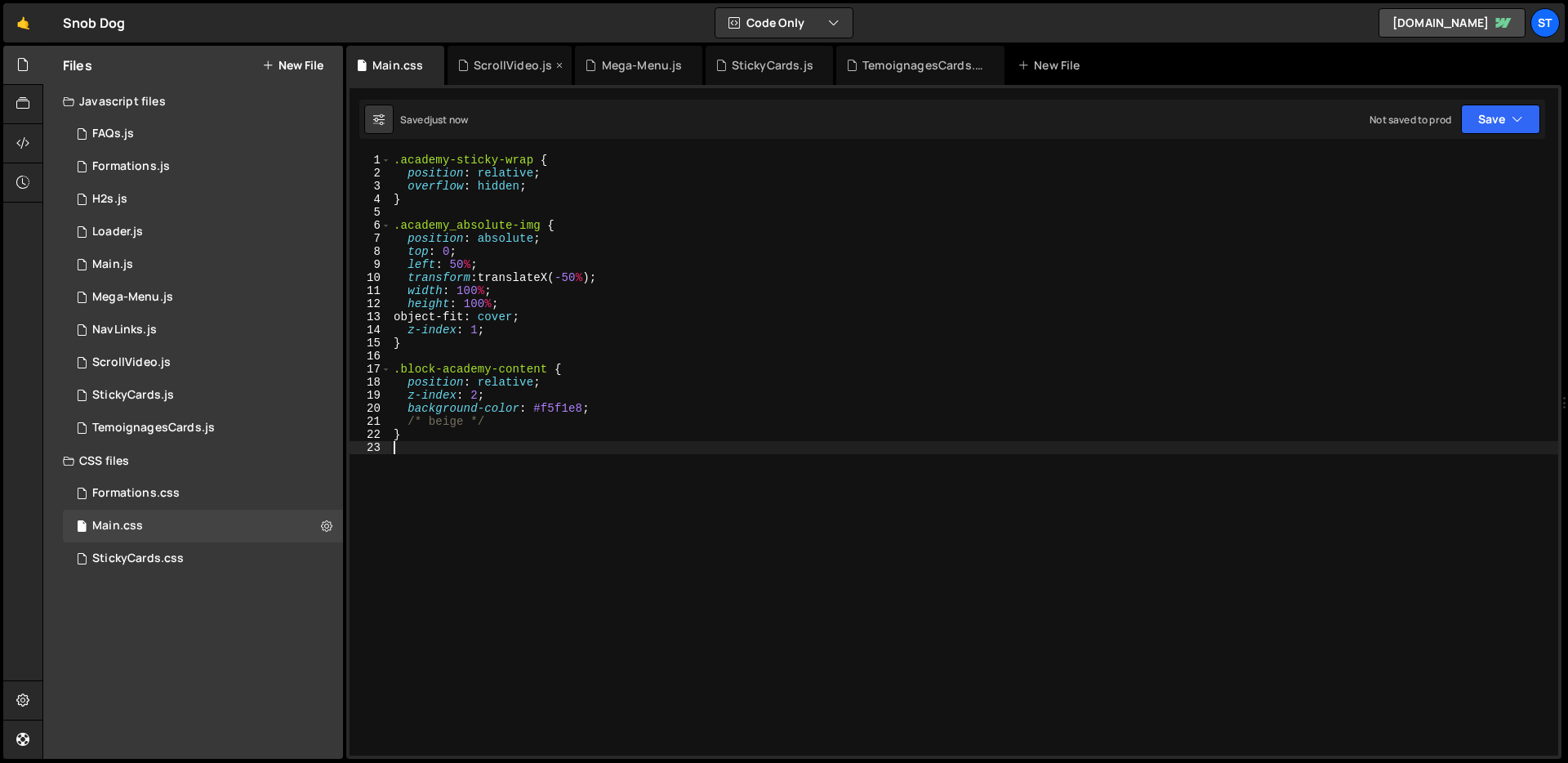
click at [488, 64] on div "ScrollVideo.js" at bounding box center [513, 65] width 79 height 16
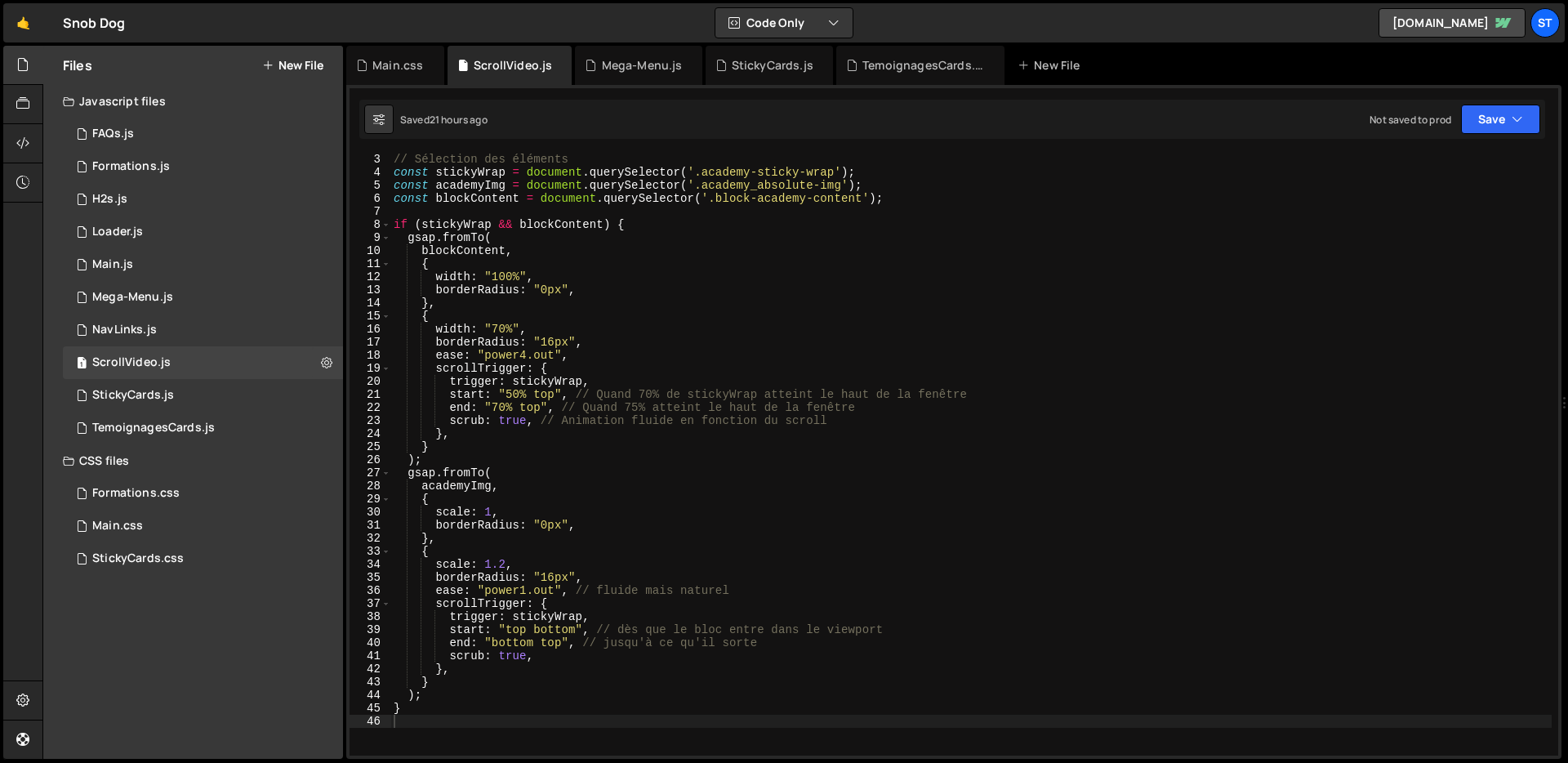
click at [691, 351] on div "// Sélection des éléments const stickyWrap = document . querySelector ( '.acade…" at bounding box center [971, 466] width 1161 height 628
type textarea "}"
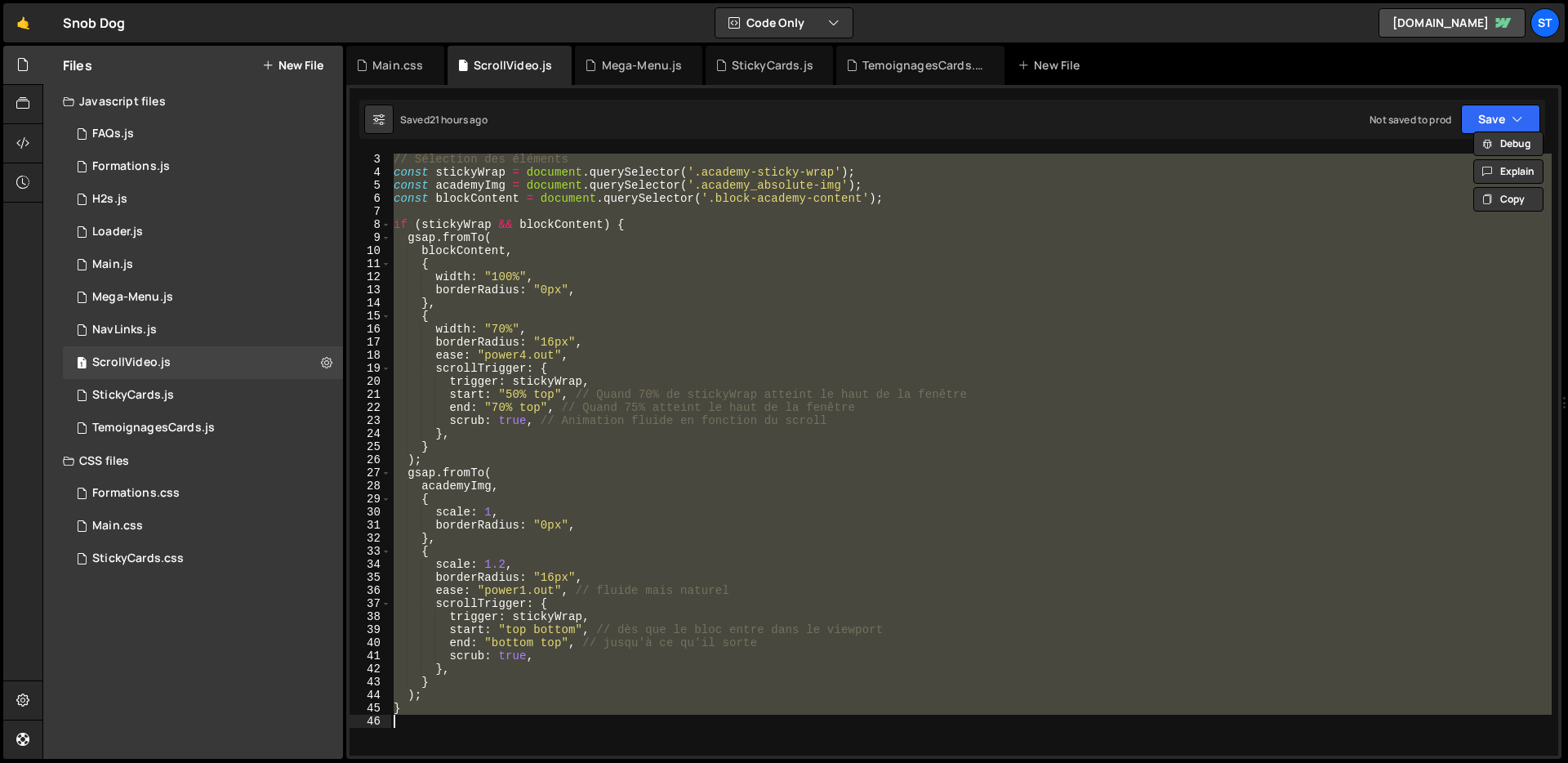
paste textarea
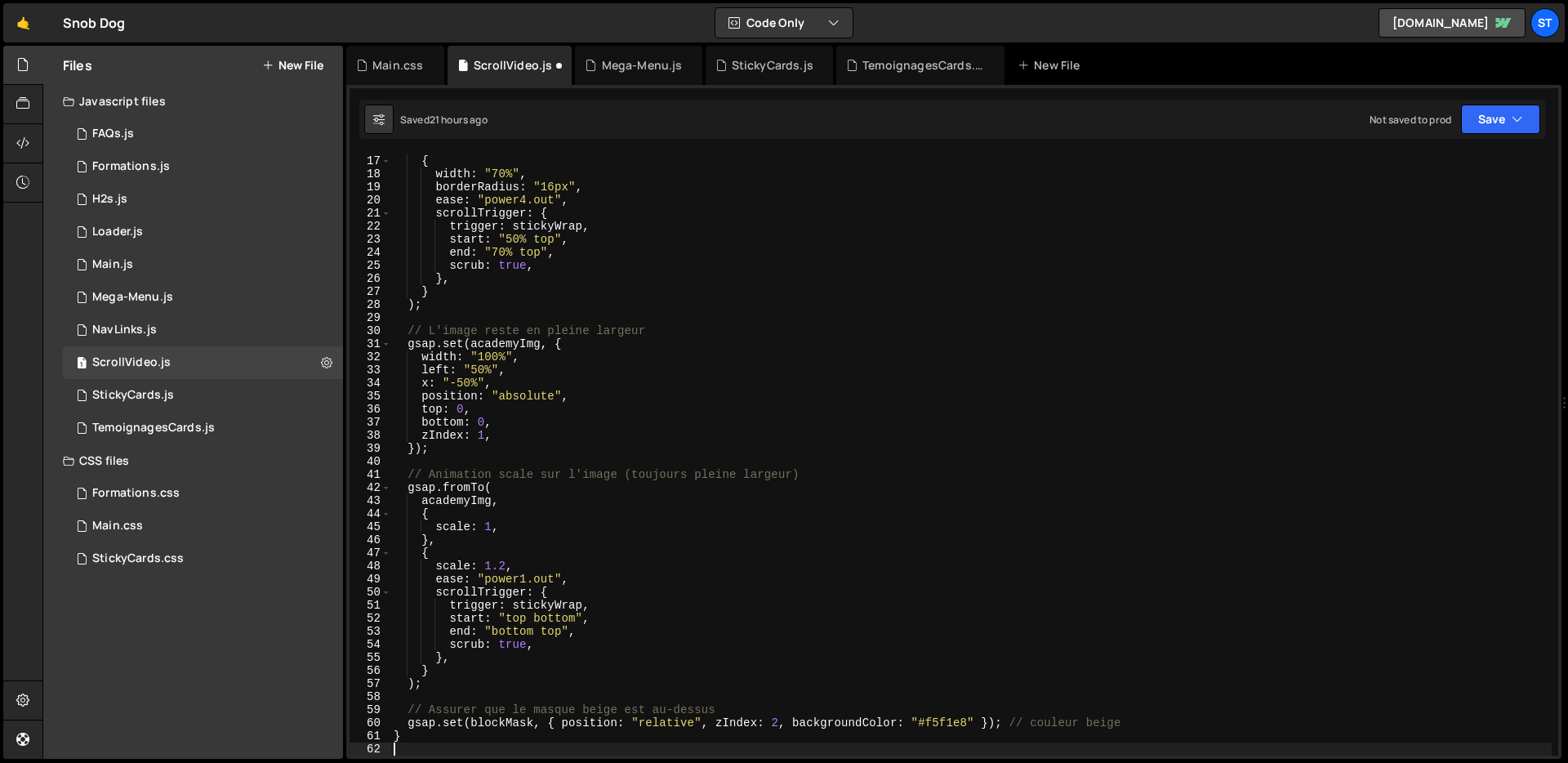
scroll to position [208, 0]
type textarea "}"
click at [188, 549] on div "StickyCards.css 0" at bounding box center [203, 558] width 280 height 33
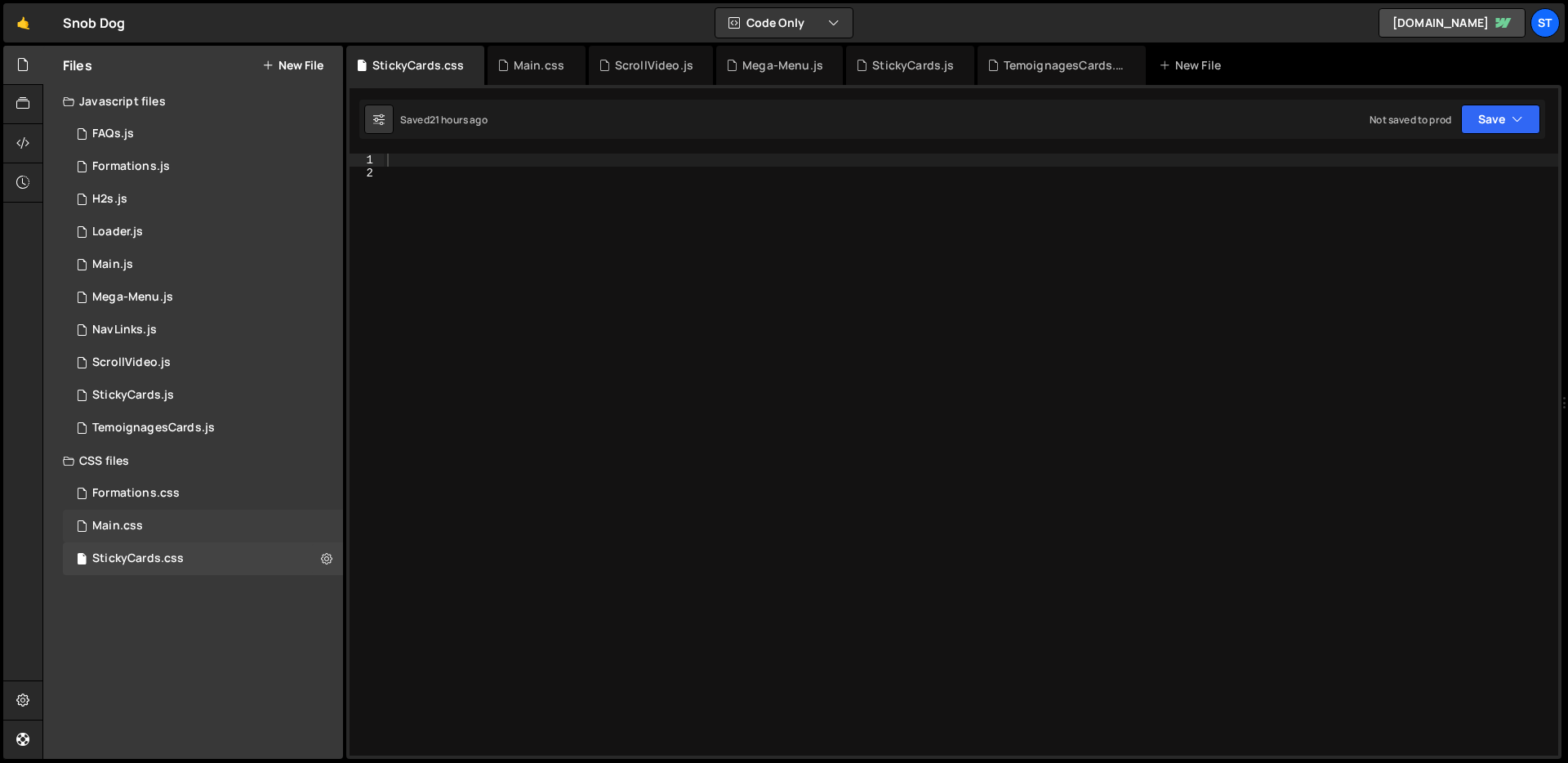
click at [163, 527] on div "Main.css 0" at bounding box center [203, 526] width 280 height 33
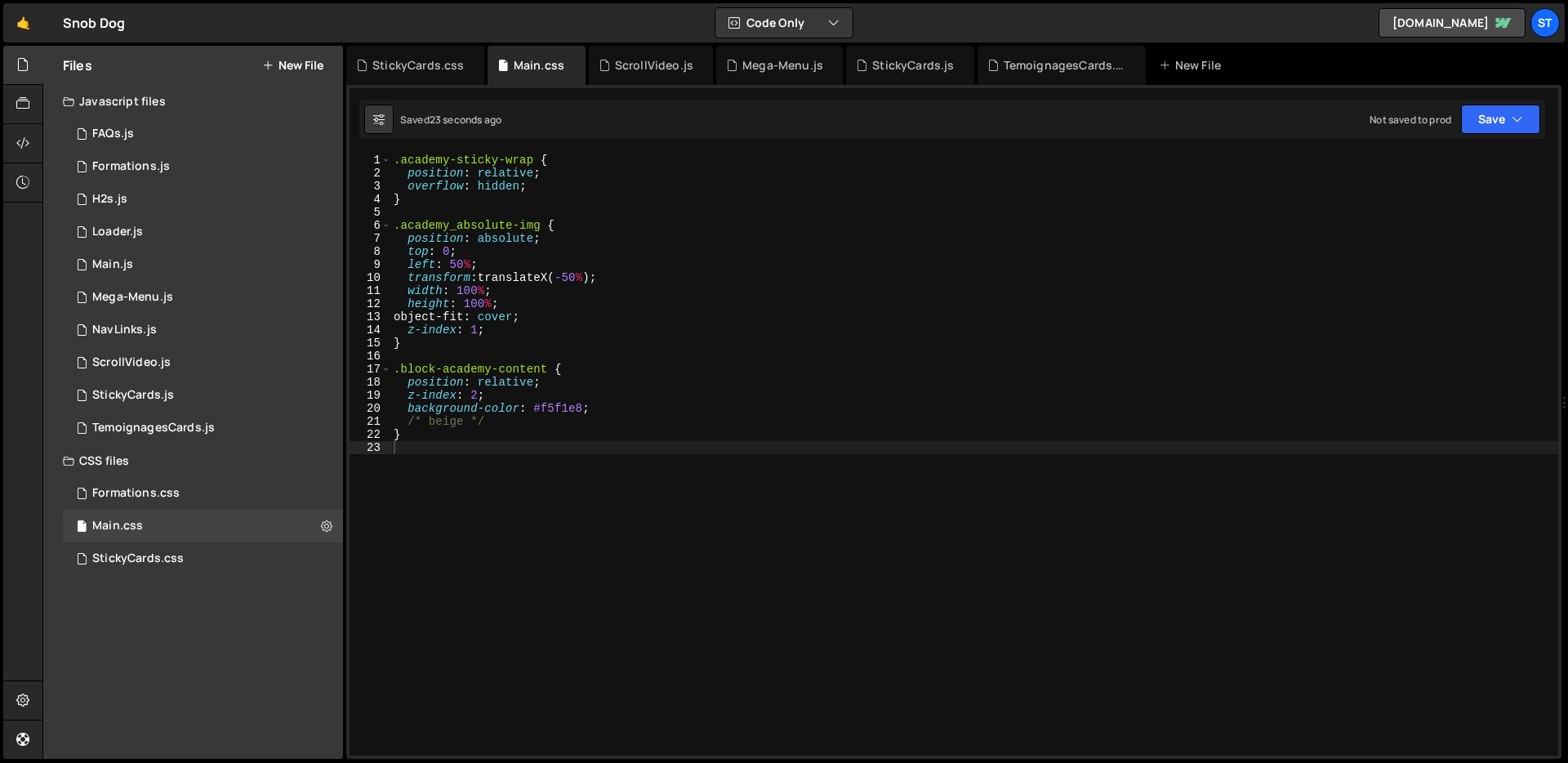
click at [833, 275] on div ".academy-sticky-wrap { position : relative ; overflow : hidden ; } .academy_abs…" at bounding box center [974, 467] width 1168 height 628
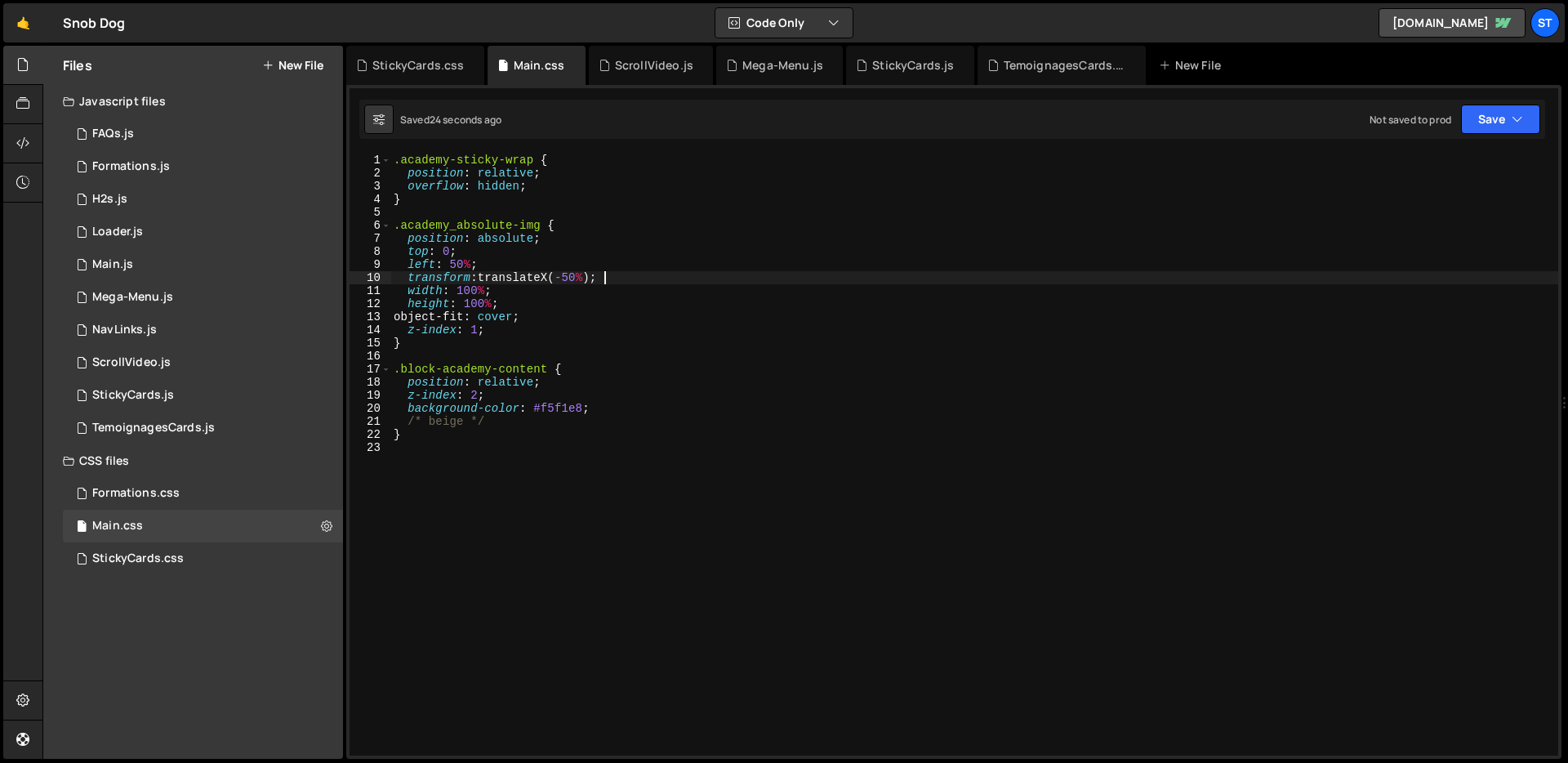
type textarea "}"
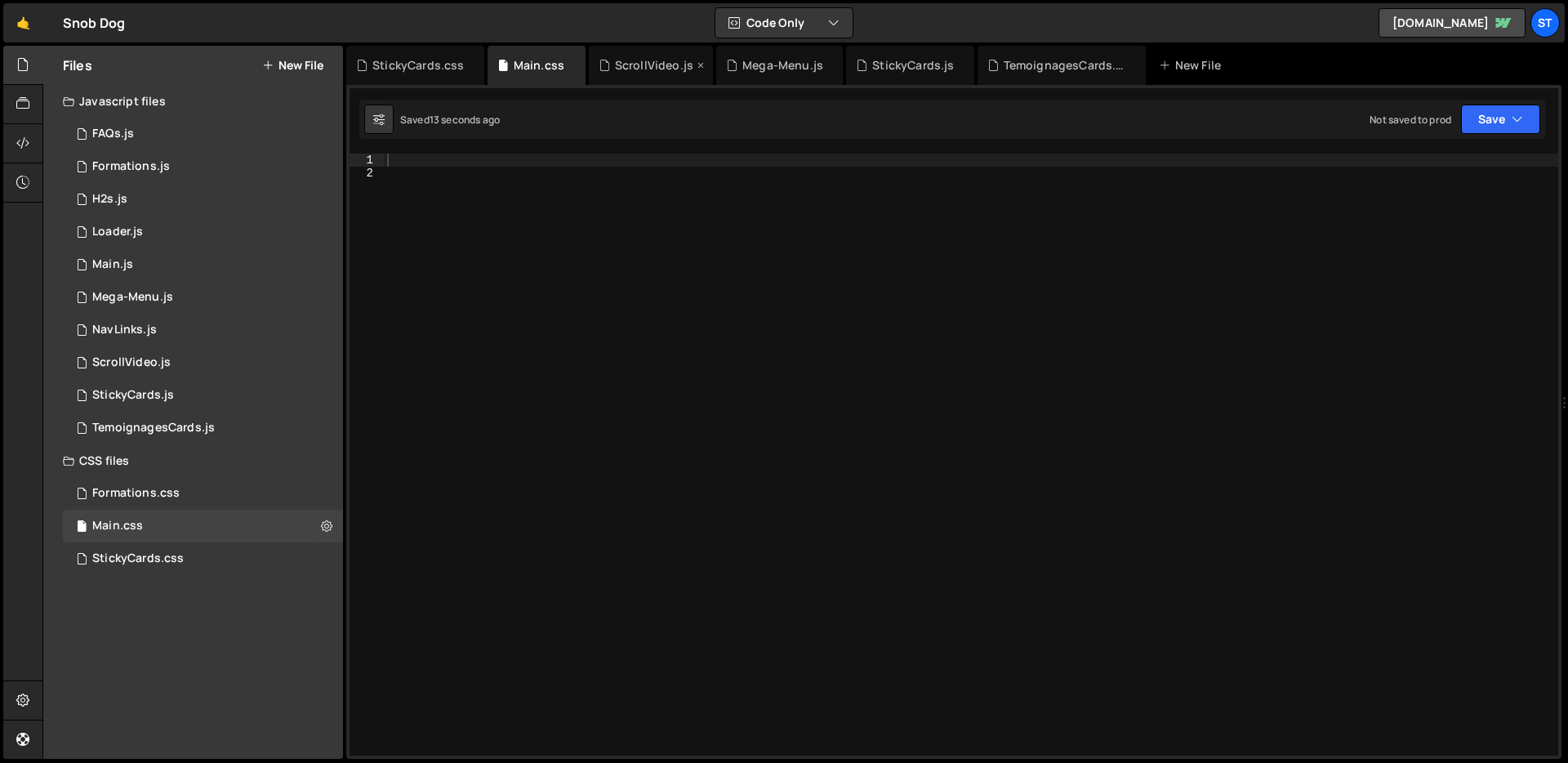
click at [640, 66] on div "ScrollVideo.js" at bounding box center [655, 65] width 79 height 16
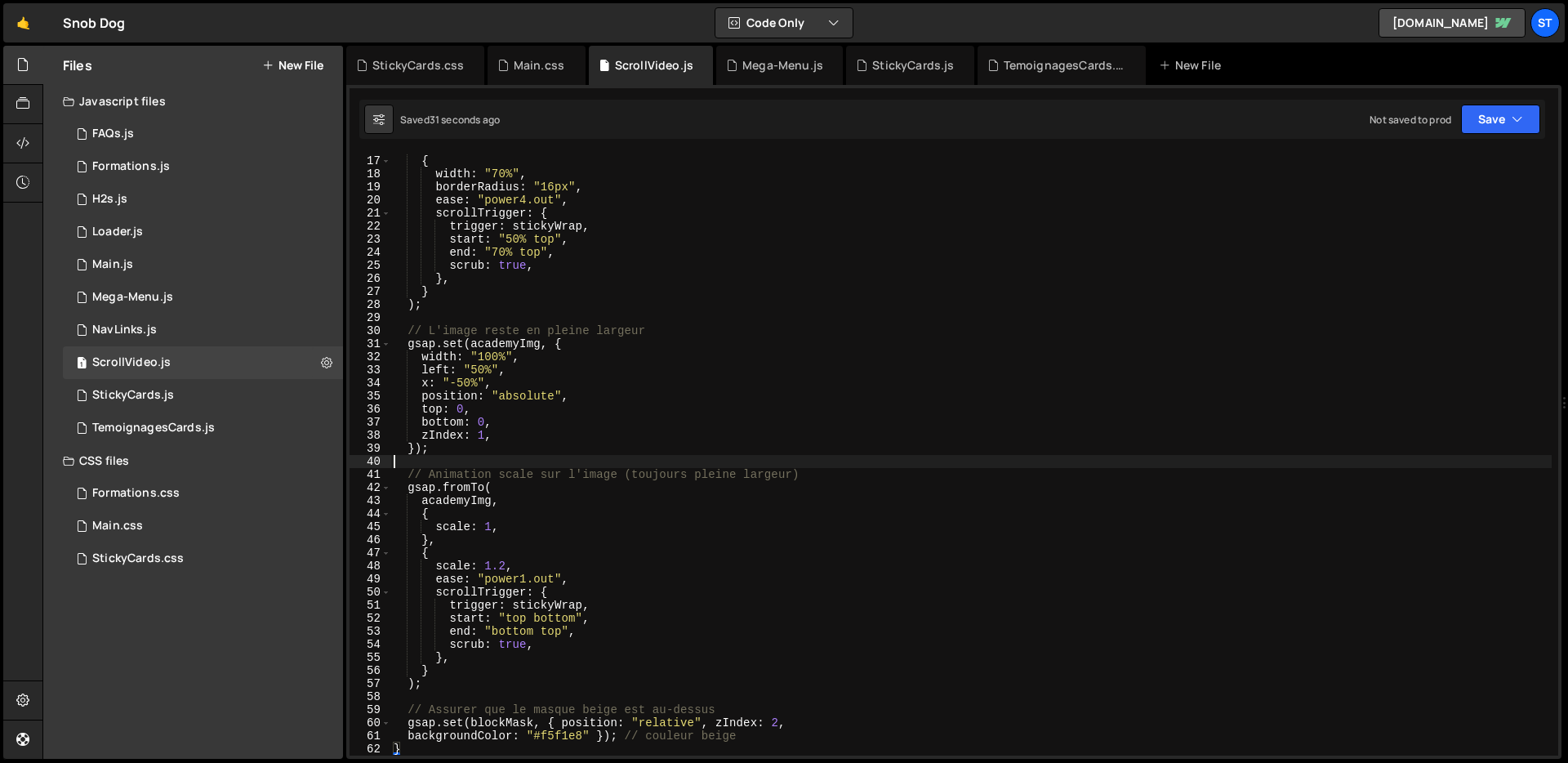
click at [628, 465] on div "} , { width : "70%" , borderRadius : "16px" , ease : "power4.out" , scrollTrigg…" at bounding box center [971, 455] width 1161 height 628
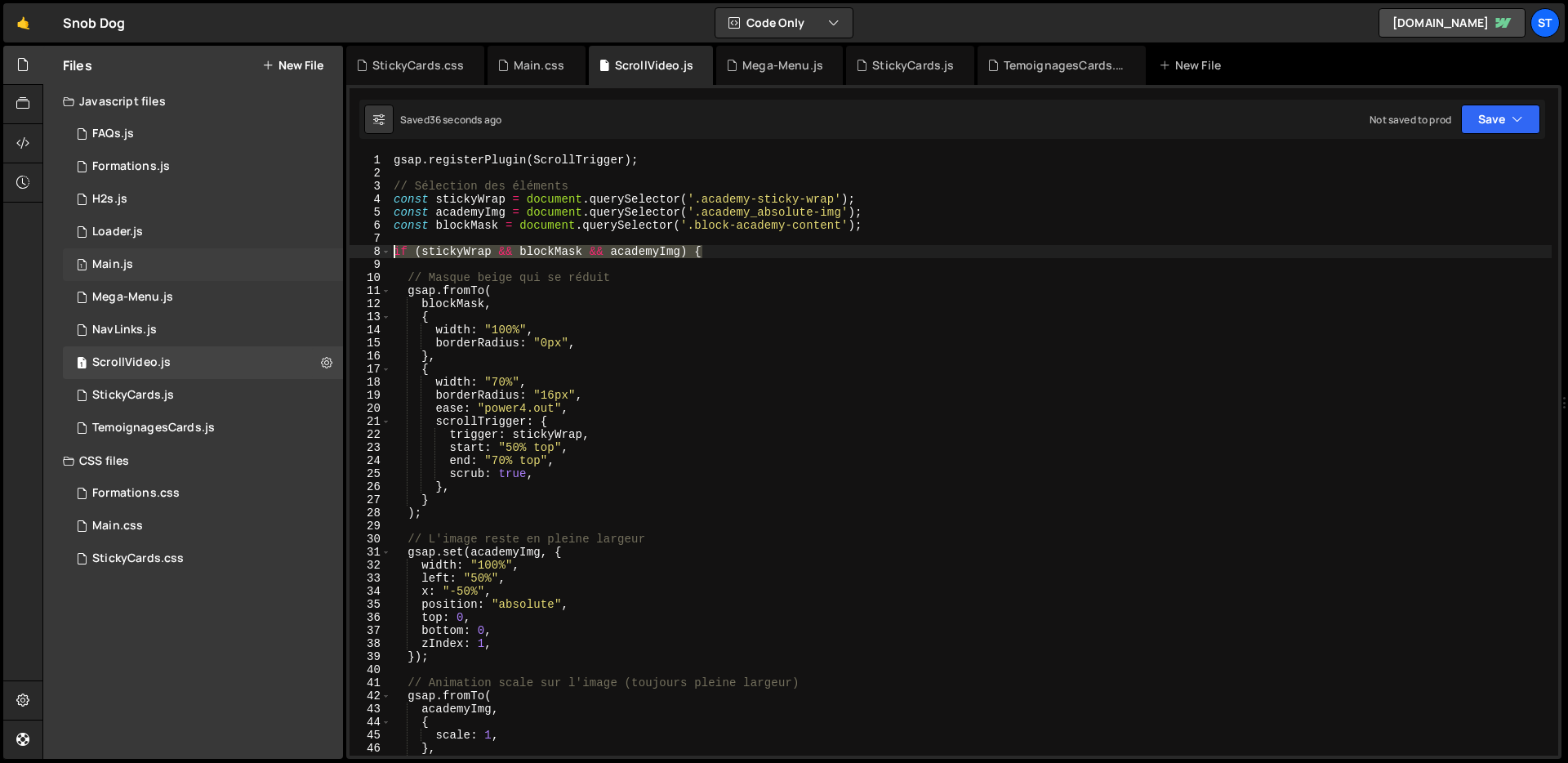
drag, startPoint x: 713, startPoint y: 248, endPoint x: 328, endPoint y: 251, distance: 385.0
click at [328, 251] on div "Files New File Javascript files 1 FAQs.js 0 1 Formations.js 0 1 H2s.js 0 1 1 1 0" at bounding box center [805, 402] width 1525 height 714
type textarea "if (stickyWrap && blockMask && academyImg) {"
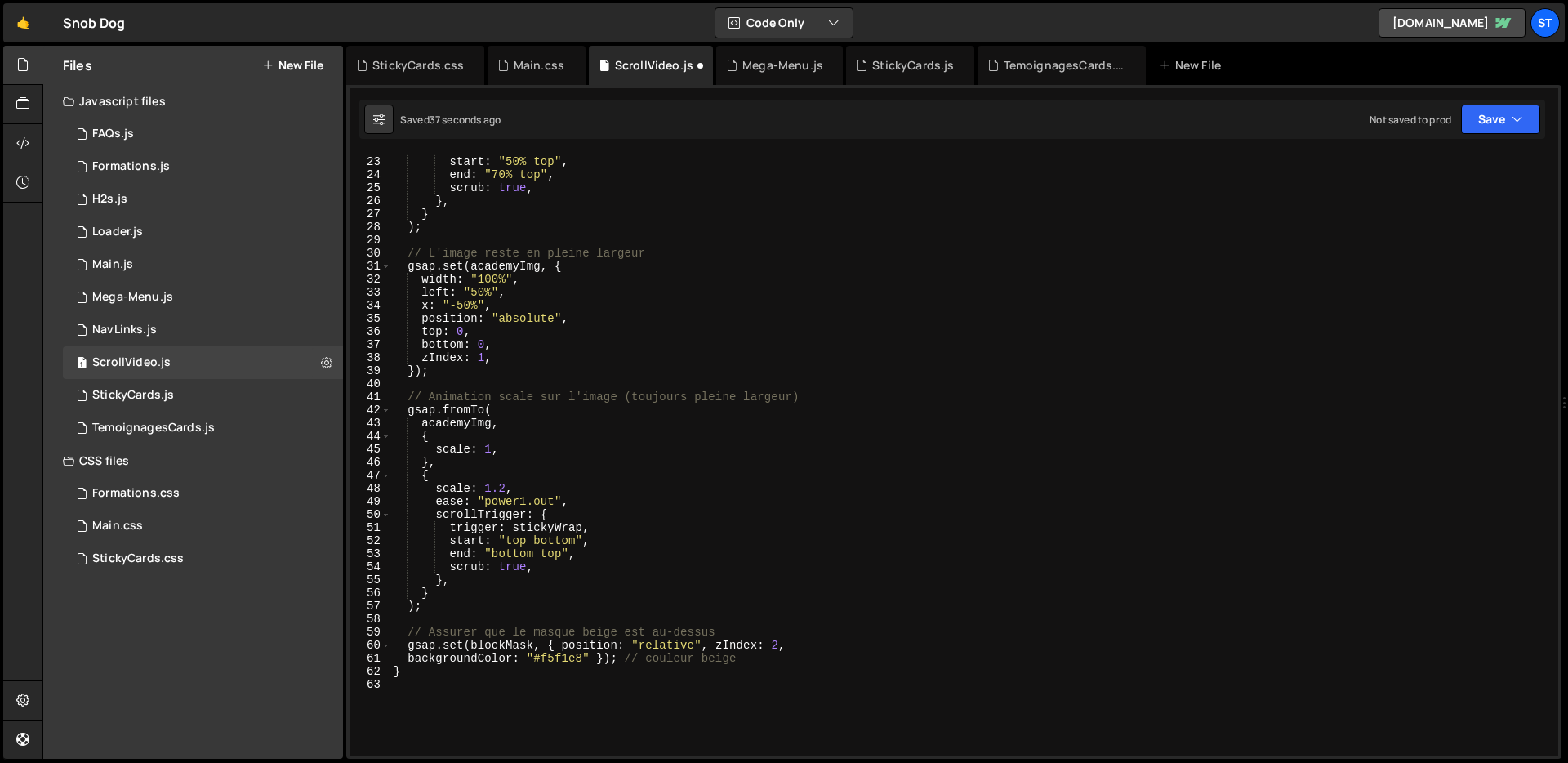
scroll to position [288, 0]
click at [473, 608] on div "trigger : stickyWrap , start : "50% top" , end : "70% top" , scrub : true , } ,…" at bounding box center [971, 454] width 1161 height 628
type textarea ")"
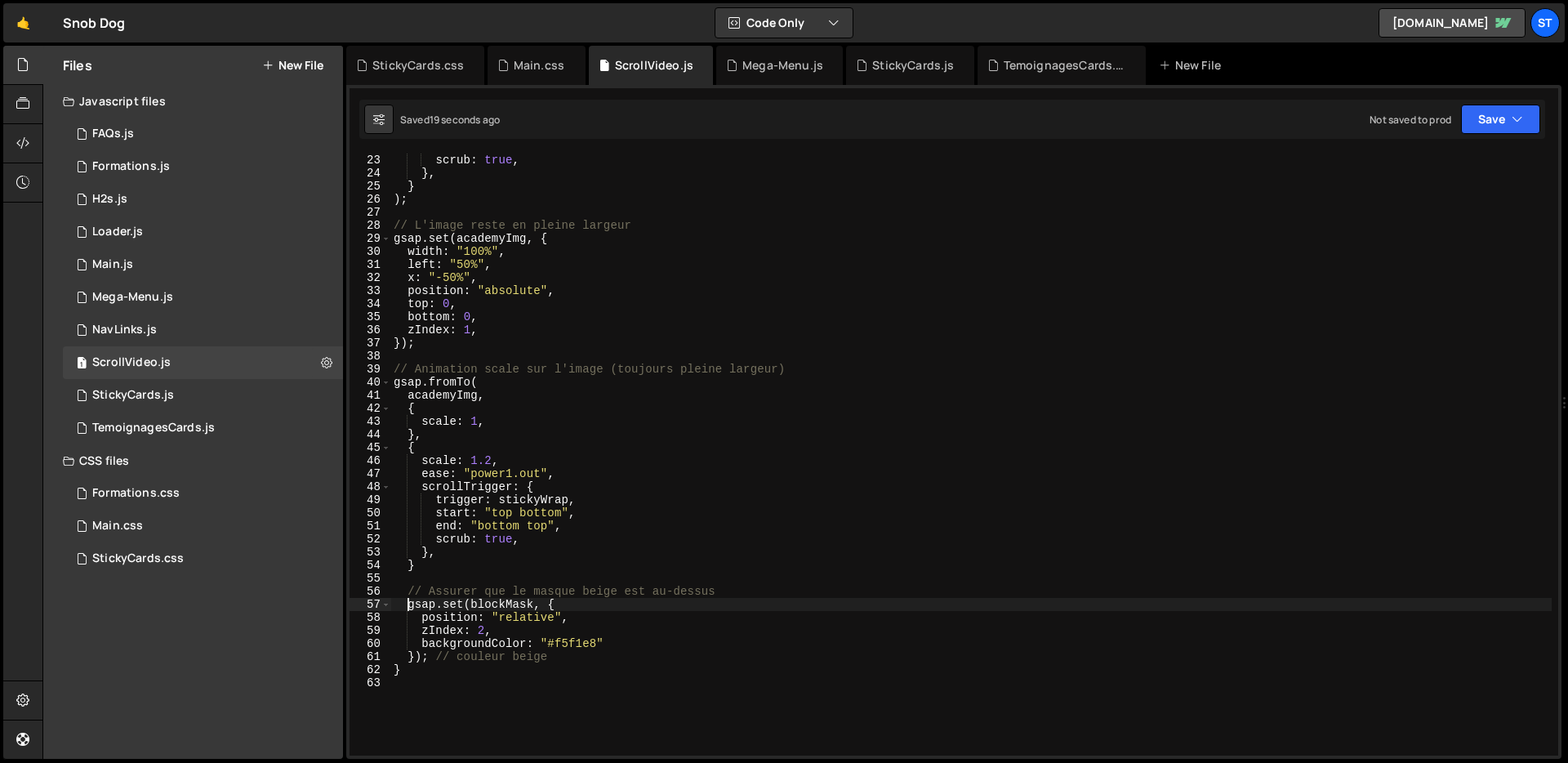
click at [628, 424] on div "end : "70% top" , scrub : true , } , } ) ; // L'image reste en pleine largeur g…" at bounding box center [971, 454] width 1161 height 628
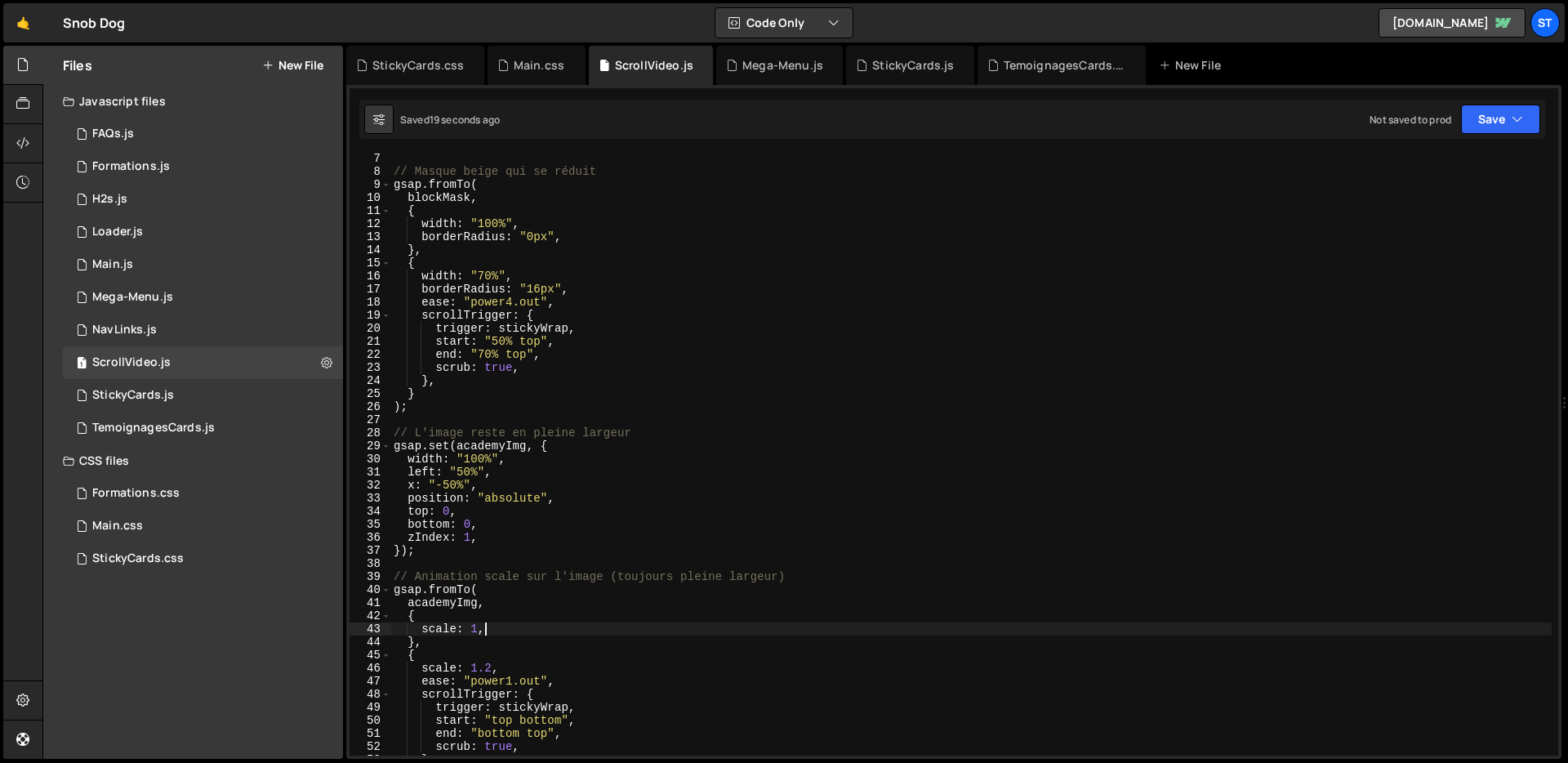
scroll to position [0, 0]
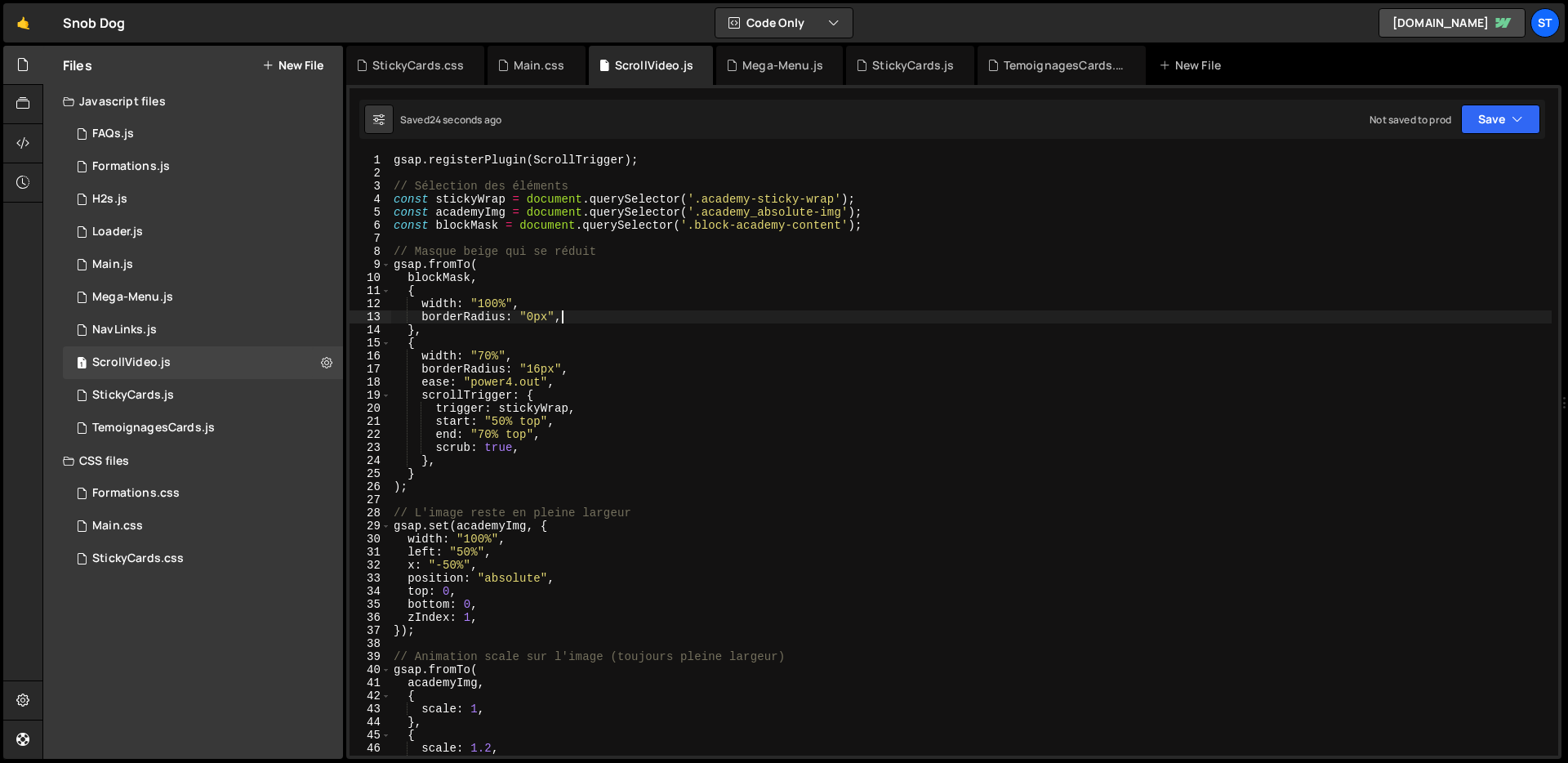
click at [1038, 323] on div "gsap . registerPlugin ( ScrollTrigger ) ; // Sélection des éléments const stick…" at bounding box center [971, 467] width 1161 height 628
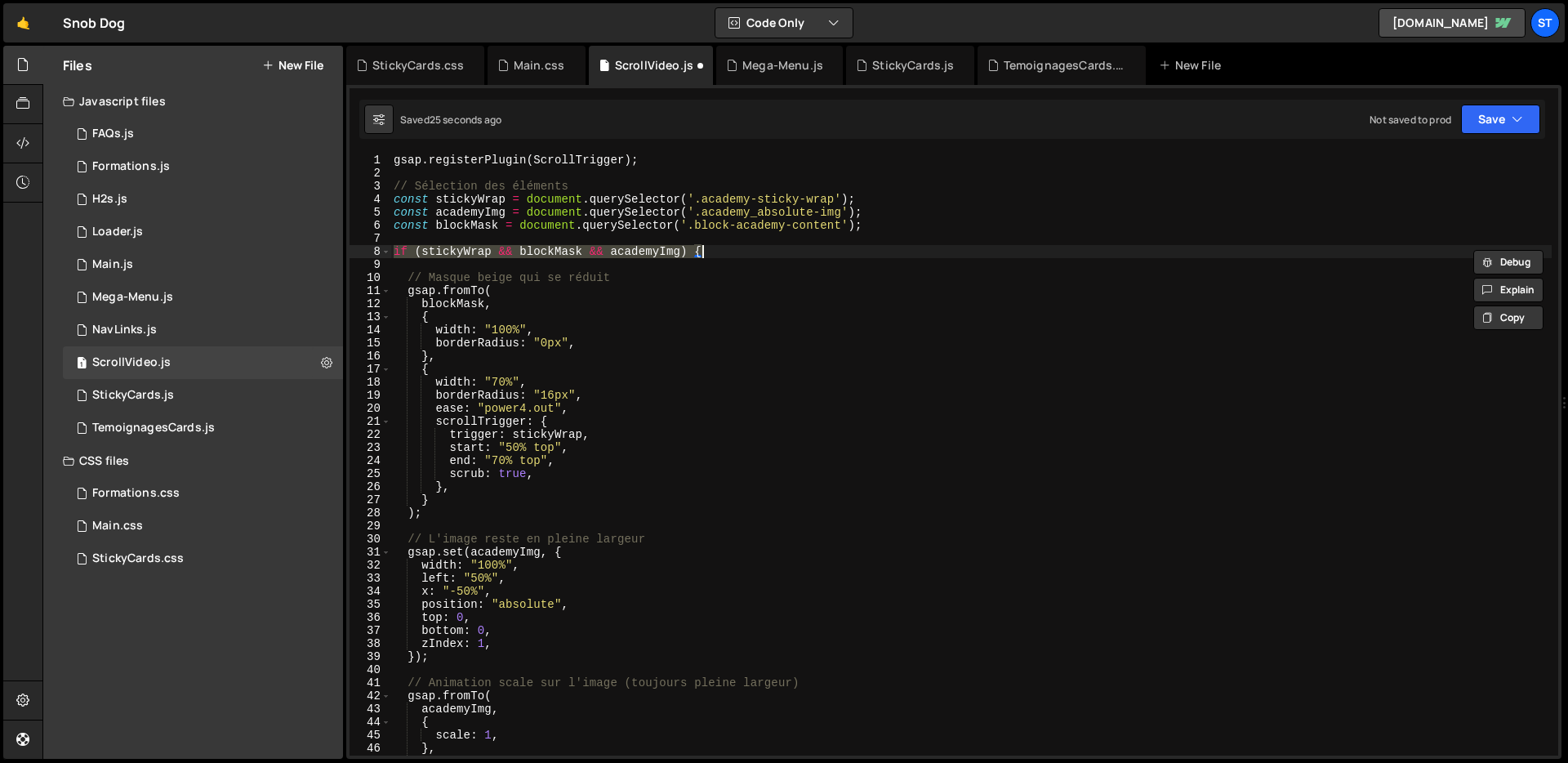
type textarea "}"
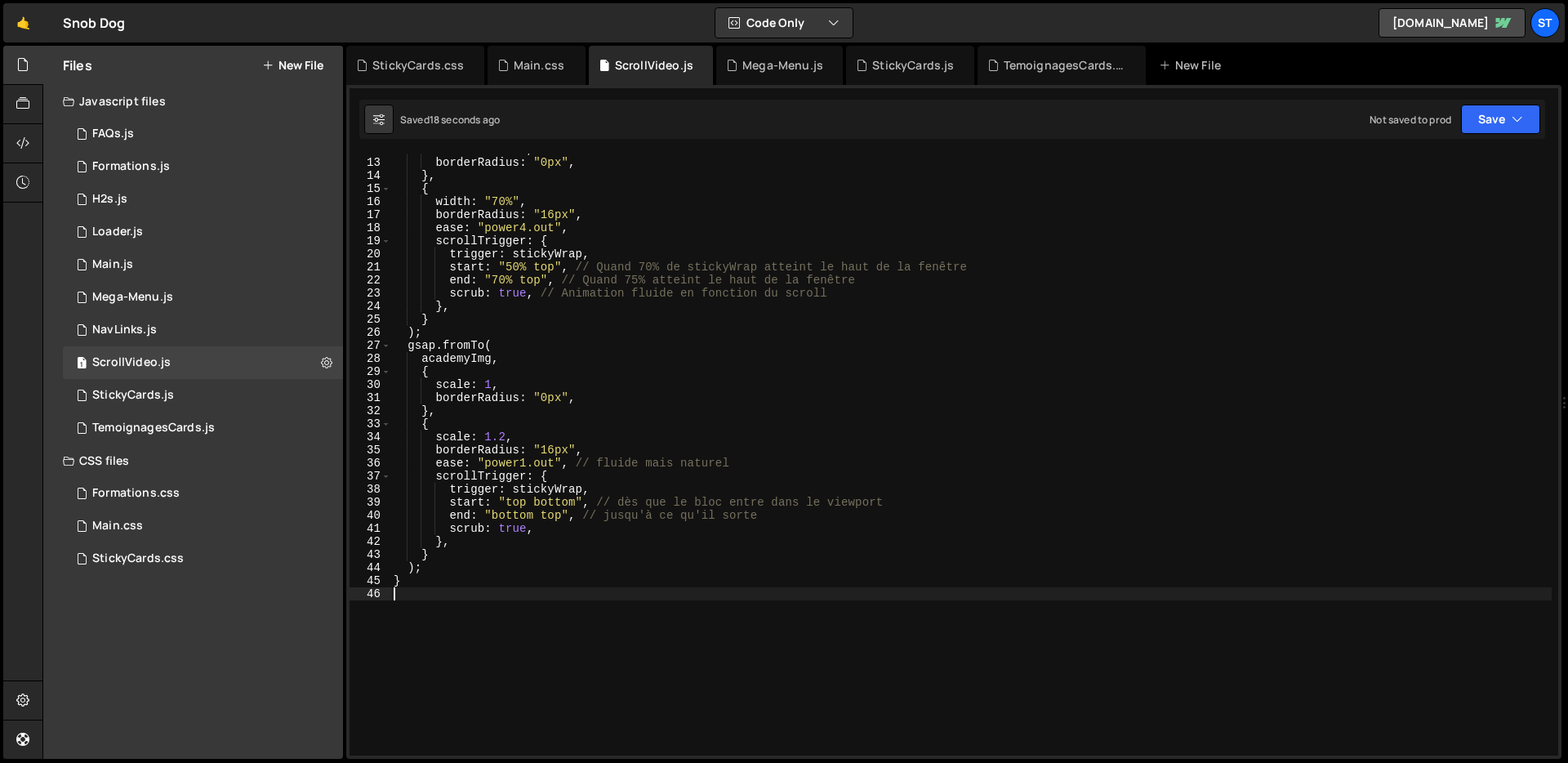
scroll to position [150, 0]
click at [696, 401] on div "width : "100%" , borderRadius : "0px" , } , { width : "70%" , borderRadius : "1…" at bounding box center [971, 461] width 1161 height 628
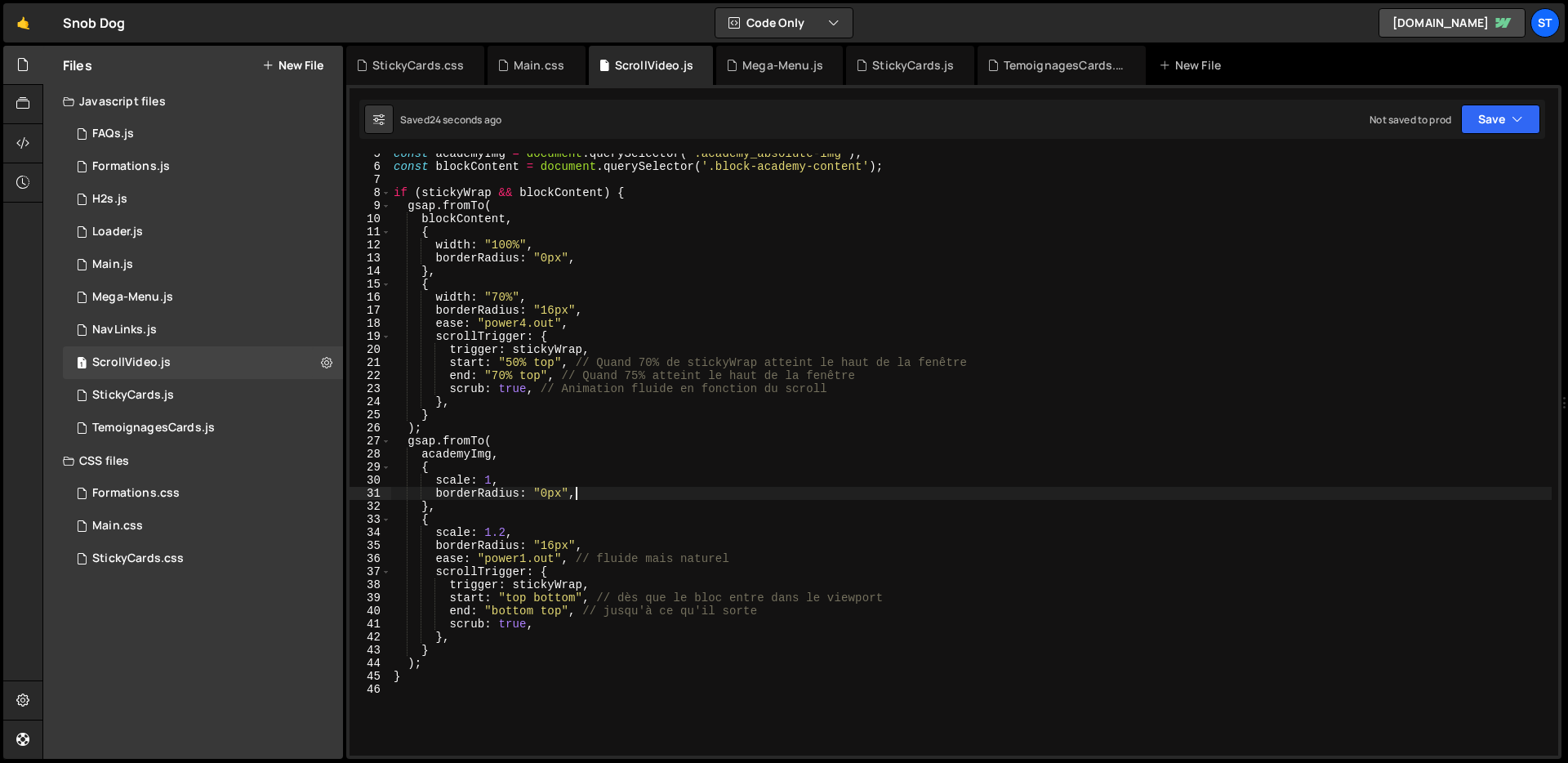
scroll to position [17, 0]
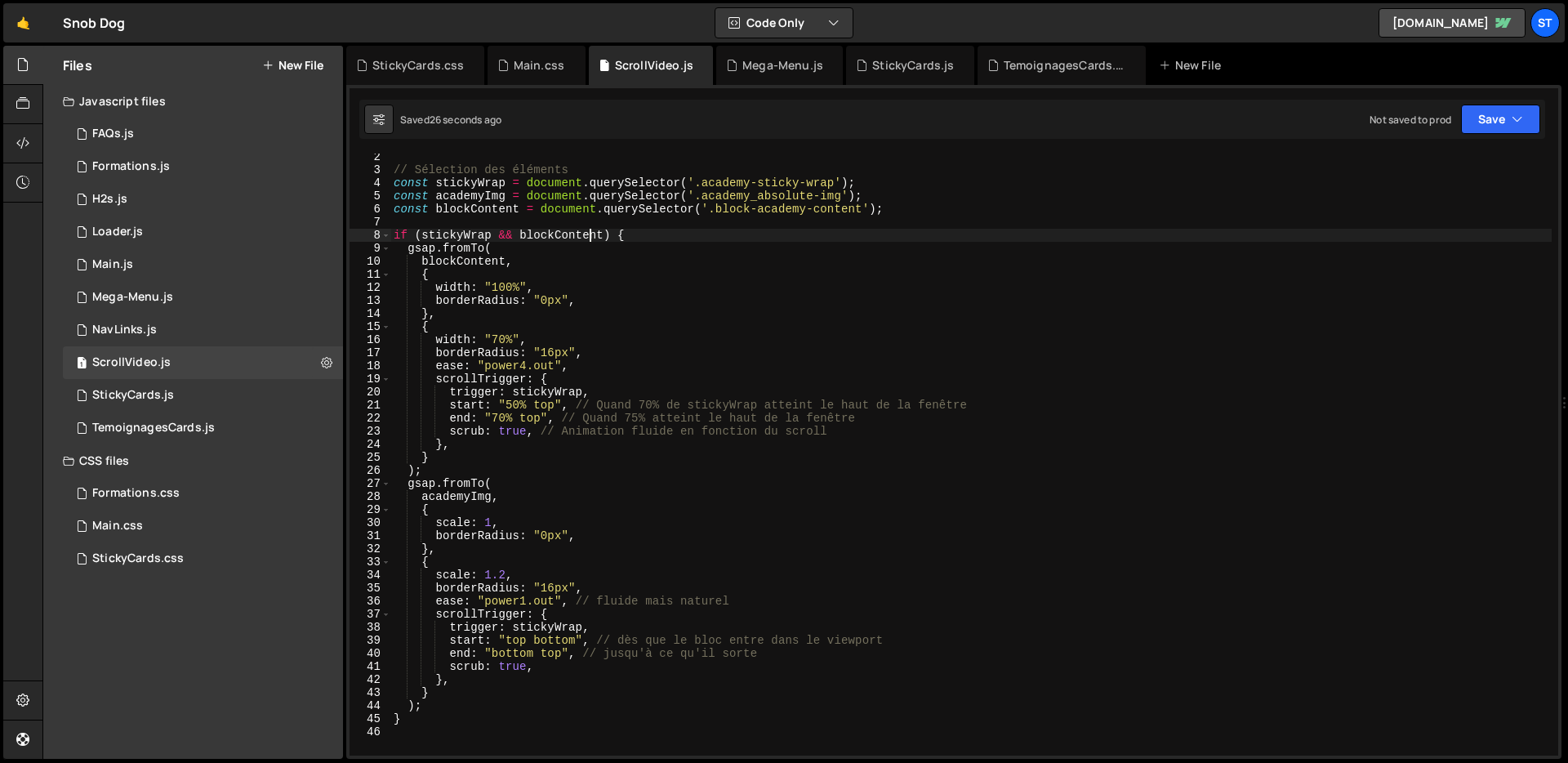
click at [587, 240] on div "// Sélection des éléments const stickyWrap = document . querySelector ( '.acade…" at bounding box center [971, 464] width 1161 height 628
click at [461, 234] on div "// Sélection des éléments const stickyWrap = document . querySelector ( '.acade…" at bounding box center [971, 464] width 1161 height 628
click at [647, 289] on div "// Sélection des éléments const stickyWrap = document . querySelector ( '.acade…" at bounding box center [971, 464] width 1161 height 628
click at [438, 264] on div "// Sélection des éléments const stickyWrap = document . querySelector ( '.acade…" at bounding box center [971, 464] width 1161 height 628
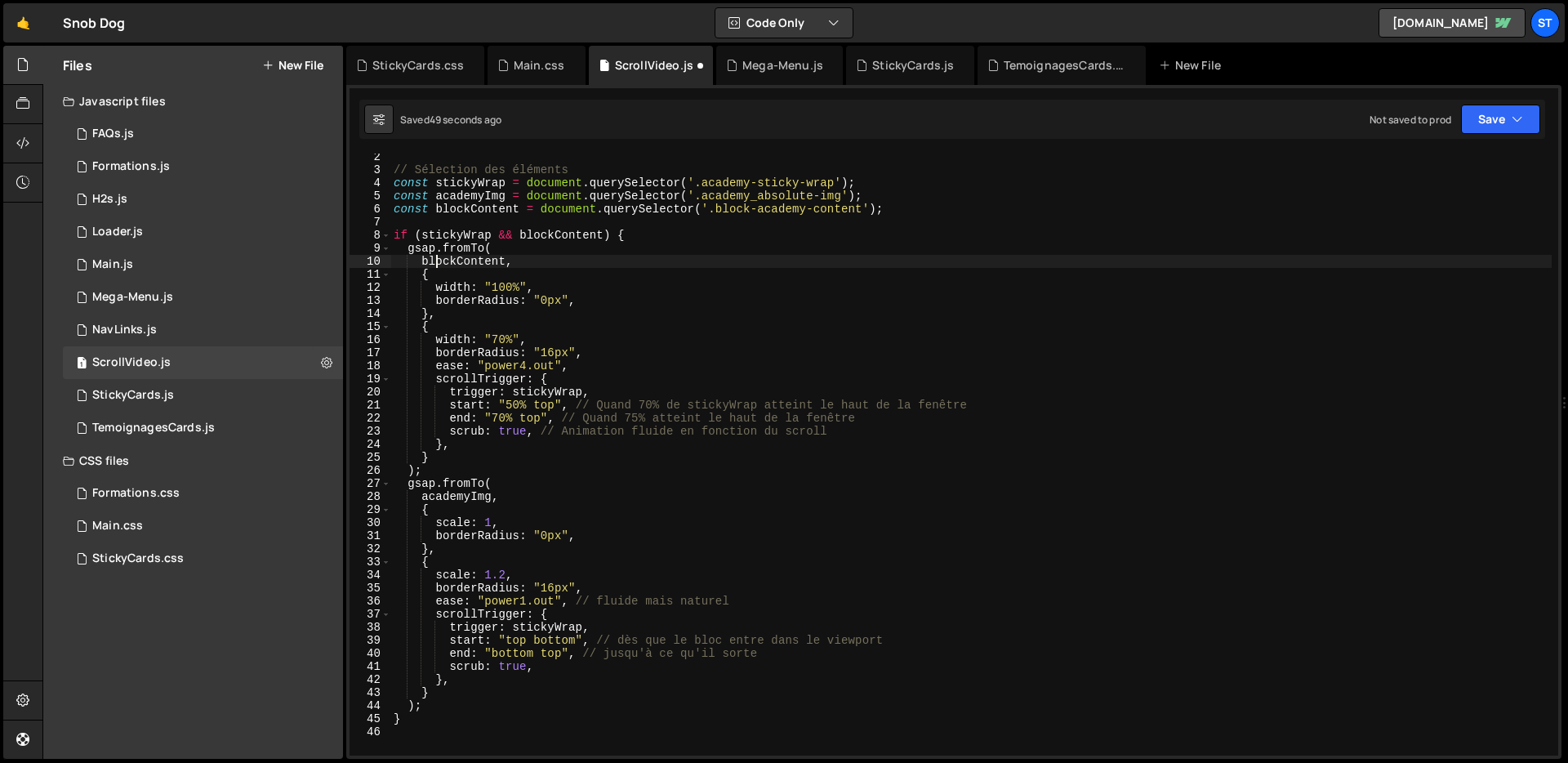
click at [438, 264] on div "// Sélection des éléments const stickyWrap = document . querySelector ( '.acade…" at bounding box center [971, 464] width 1161 height 628
click at [669, 377] on div "// Sélection des éléments const stickyWrap = document . querySelector ( '.acade…" at bounding box center [971, 464] width 1161 height 628
click at [492, 525] on div "// Sélection des éléments const stickyWrap = document . querySelector ( '.acade…" at bounding box center [971, 464] width 1161 height 628
drag, startPoint x: 843, startPoint y: 197, endPoint x: 704, endPoint y: 196, distance: 139.0
click at [704, 196] on div "// Sélection des éléments const stickyWrap = document . querySelector ( '.acade…" at bounding box center [971, 464] width 1161 height 628
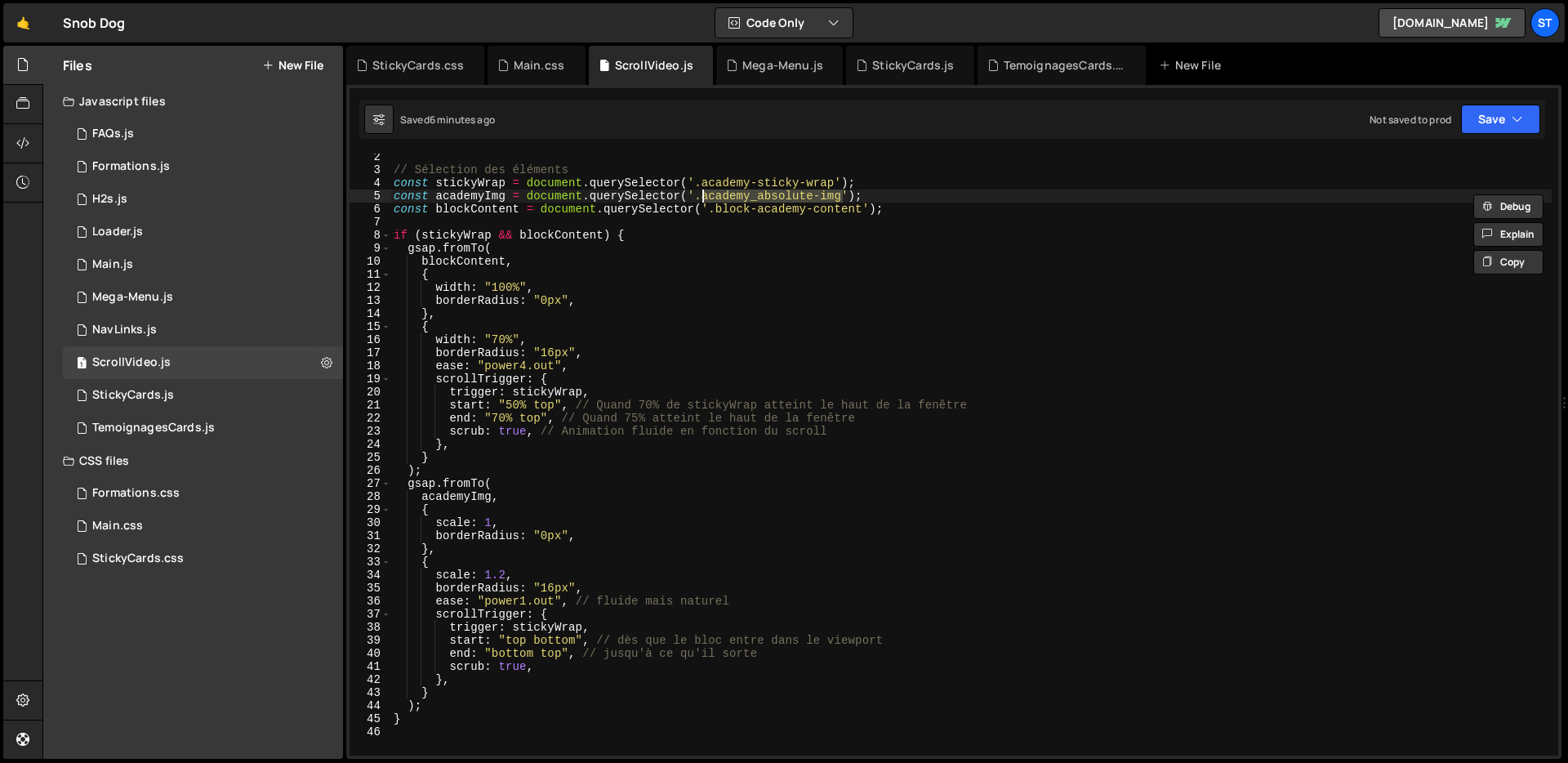
paste textarea "-element"
click at [870, 195] on div "// Sélection des éléments const stickyWrap = document . querySelector ( '.acade…" at bounding box center [971, 464] width 1161 height 628
type textarea "const academyImg = document.querySelector('.academy_absolute-img');"
